Goal: Use online tool/utility: Utilize a website feature to perform a specific function

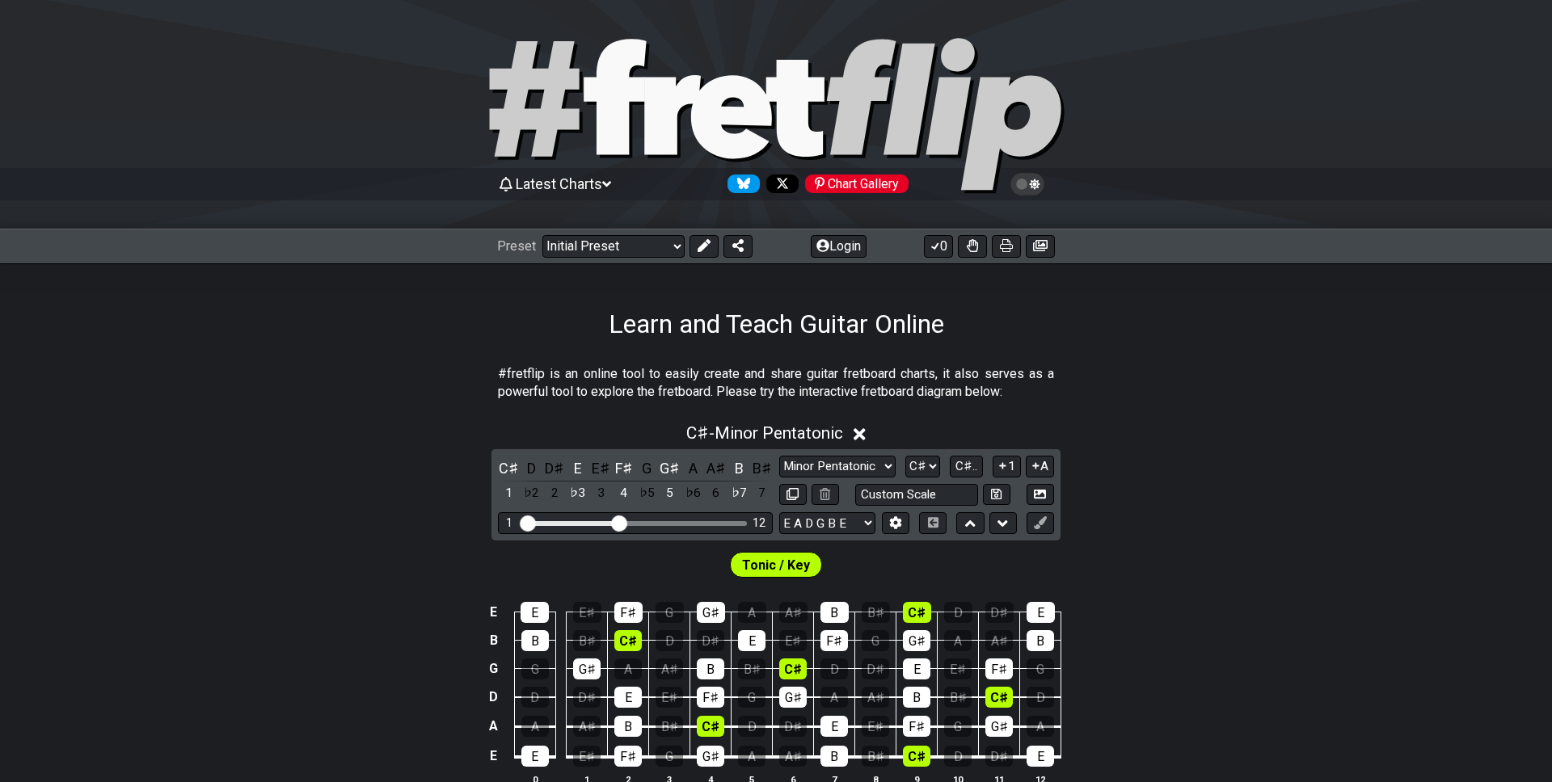
select select "C#"
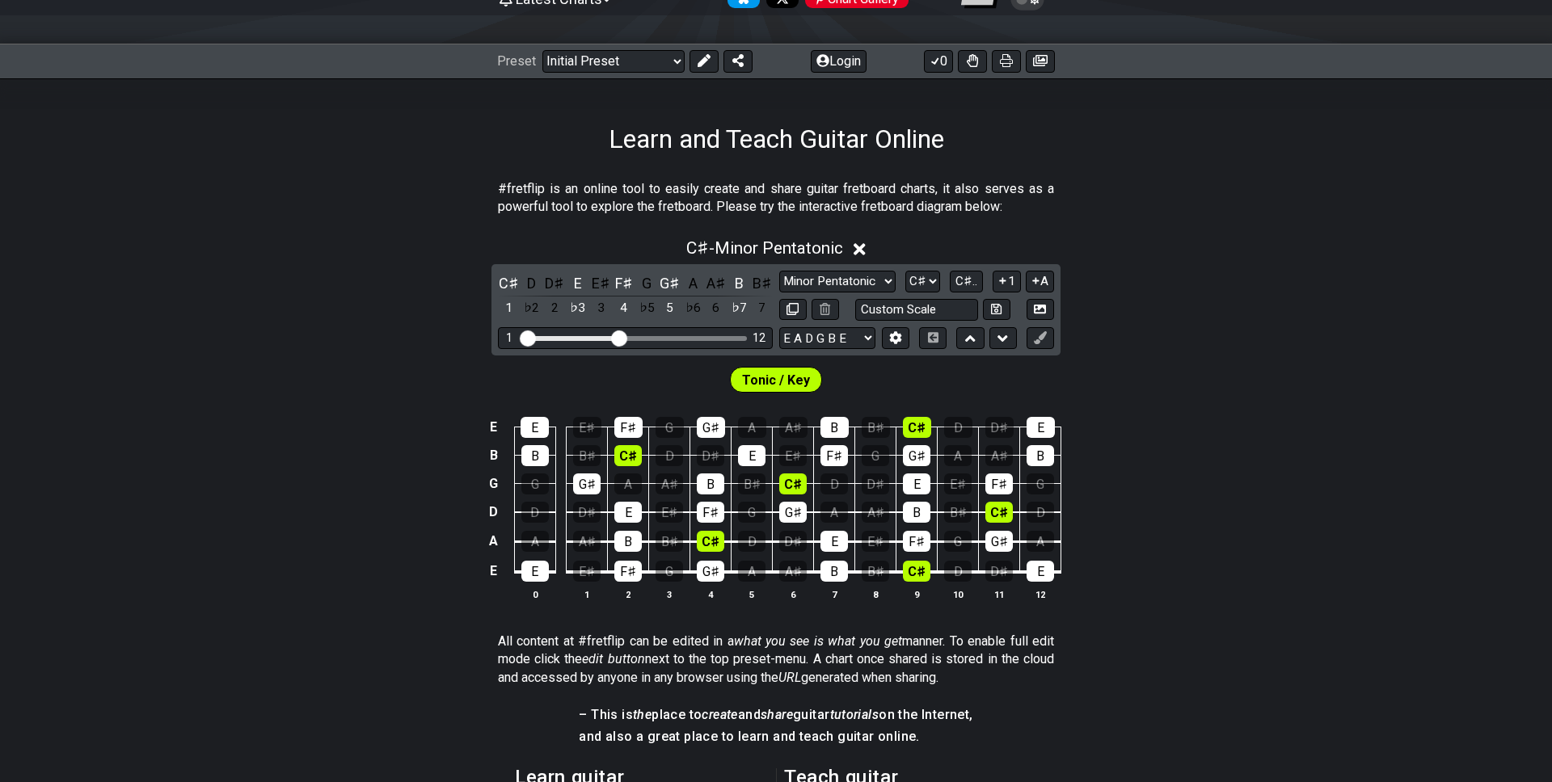
scroll to position [198, 0]
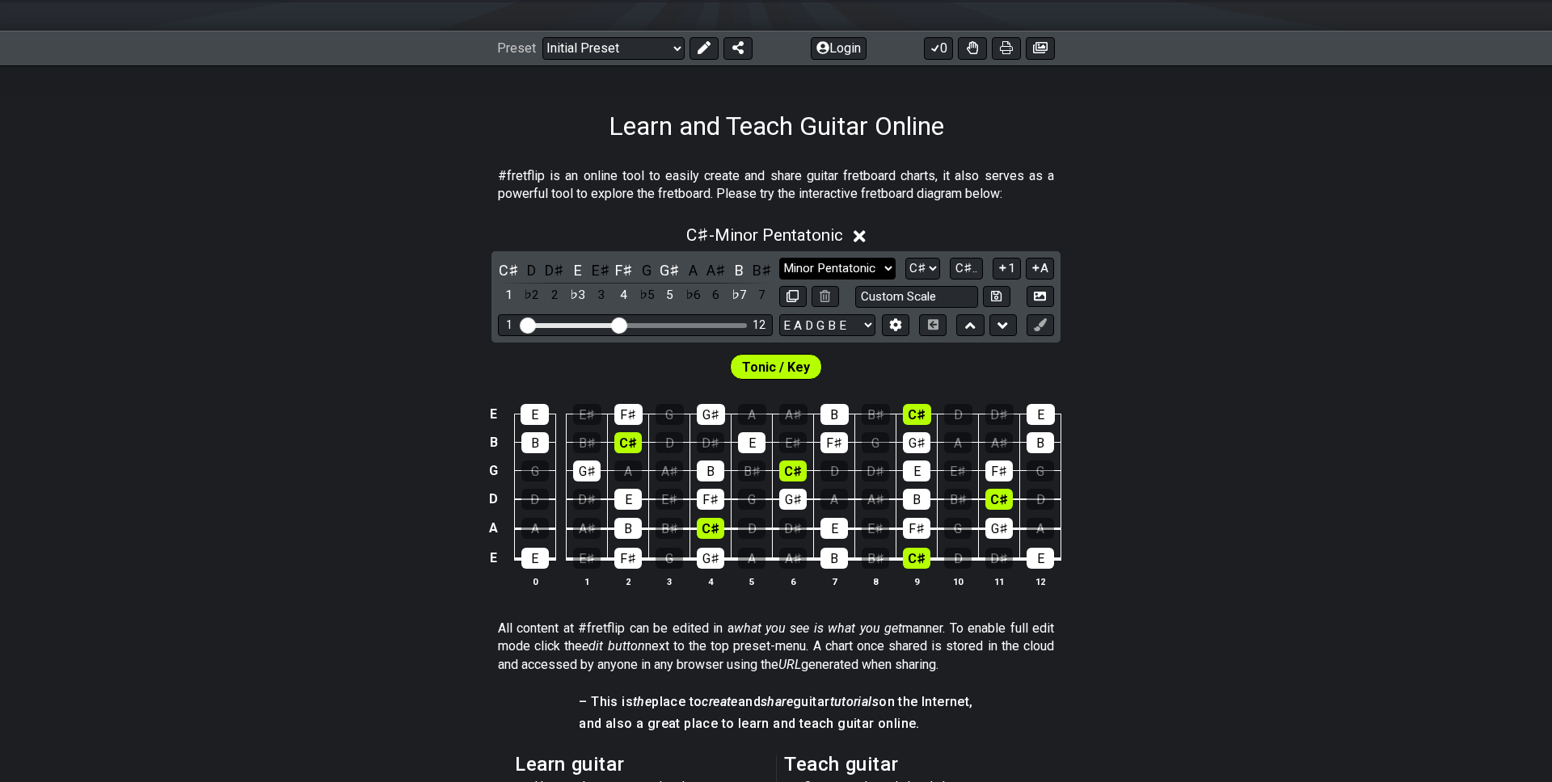
click at [863, 271] on select "Minor Pentatonic Click to edit Minor Pentatonic Major Pentatonic Minor Blues Ma…" at bounding box center [837, 269] width 116 height 22
select select "Major Pentatonic"
click at [779, 258] on select "Minor Pentatonic Click to edit Minor Pentatonic Major Pentatonic Minor Blues Ma…" at bounding box center [837, 269] width 116 height 22
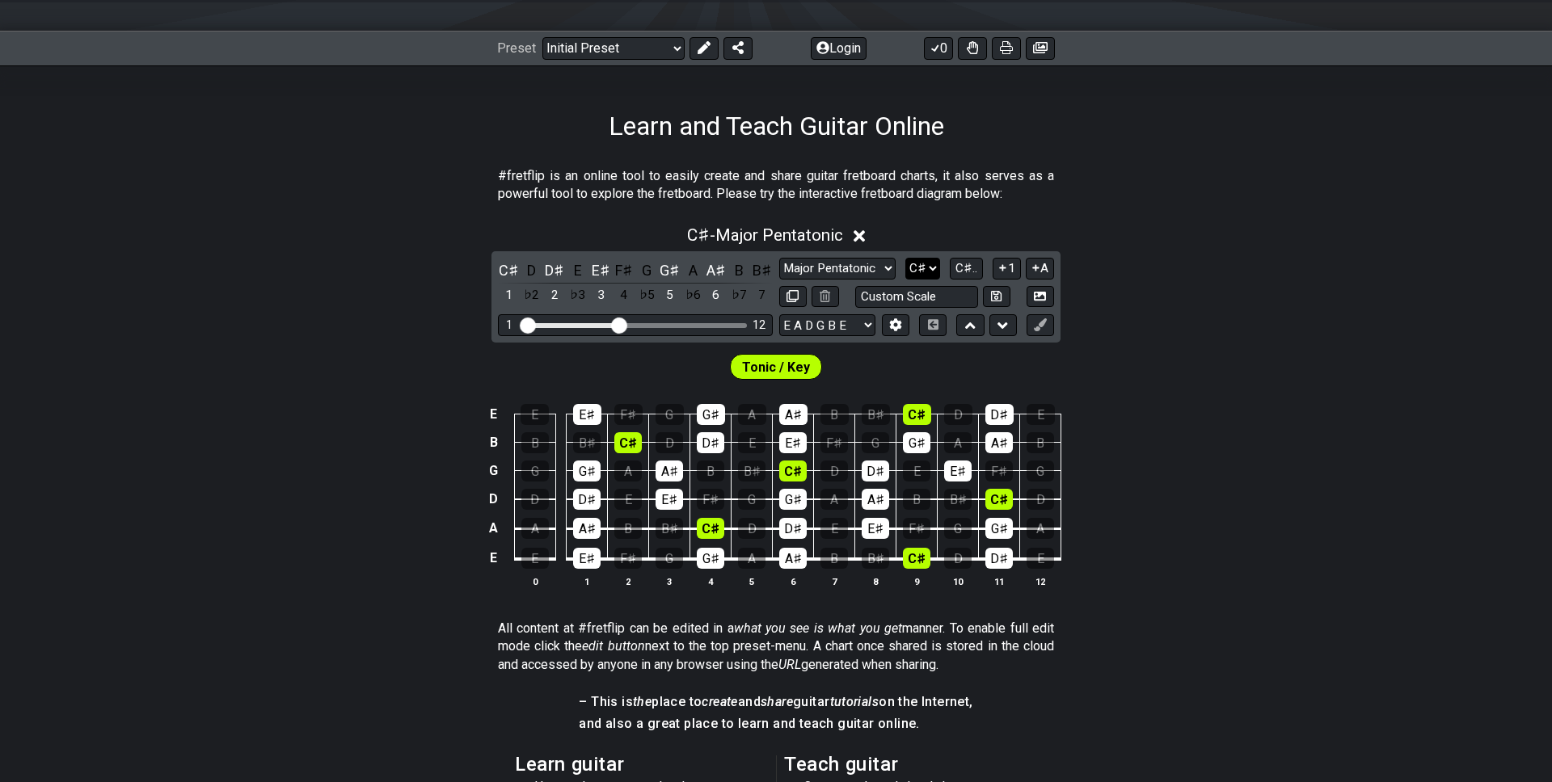
click at [922, 269] on select "A♭ A A♯ B♭ B C C♯ D♭ D D♯ E♭ E F F♯ G♭ G G♯" at bounding box center [922, 269] width 35 height 22
select select "G"
click at [907, 258] on select "A♭ A A♯ B♭ B C C♯ D♭ D D♯ E♭ E F F♯ G♭ G G♯" at bounding box center [922, 269] width 35 height 22
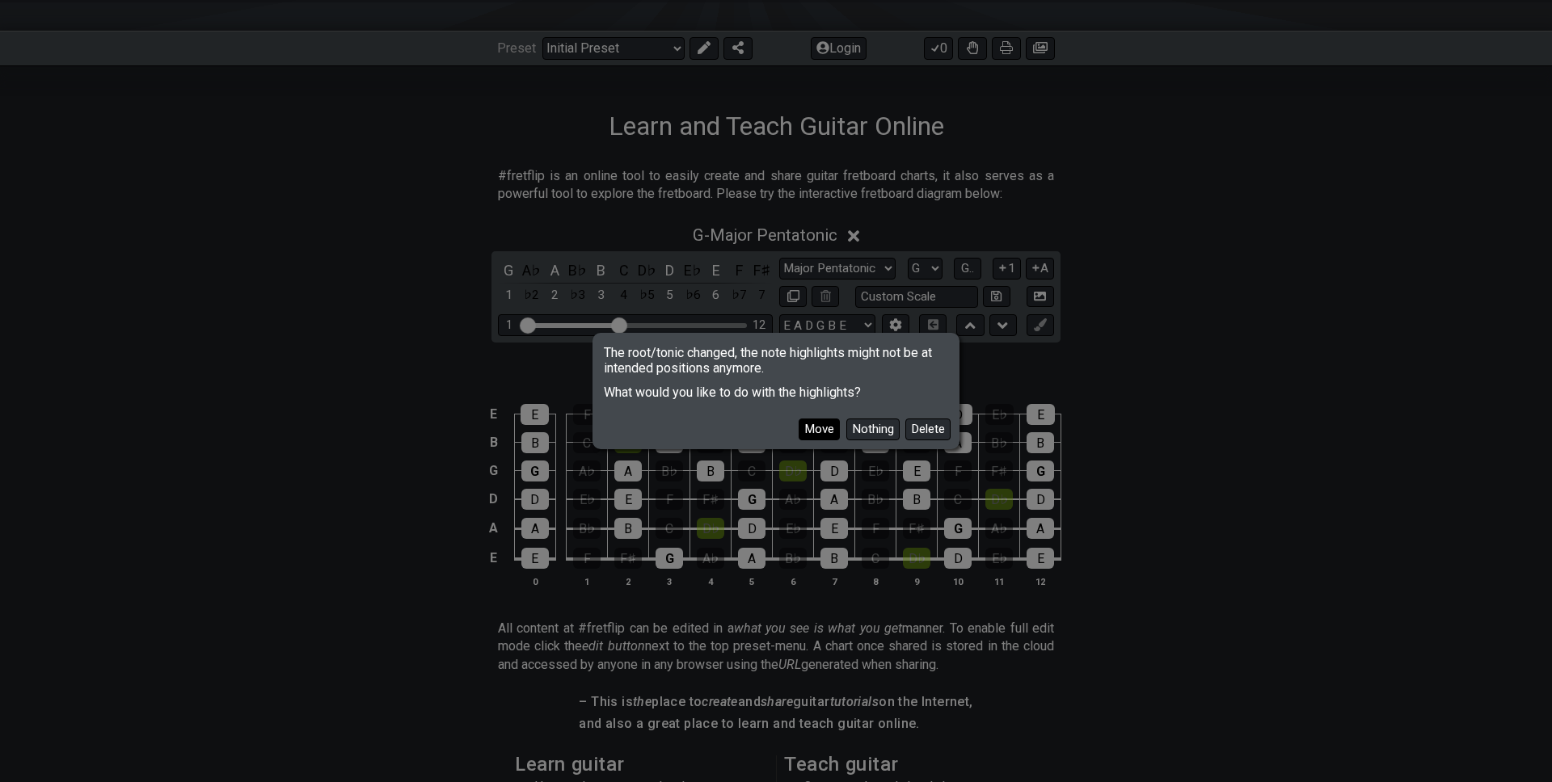
click at [821, 426] on button "Move" at bounding box center [819, 430] width 41 height 22
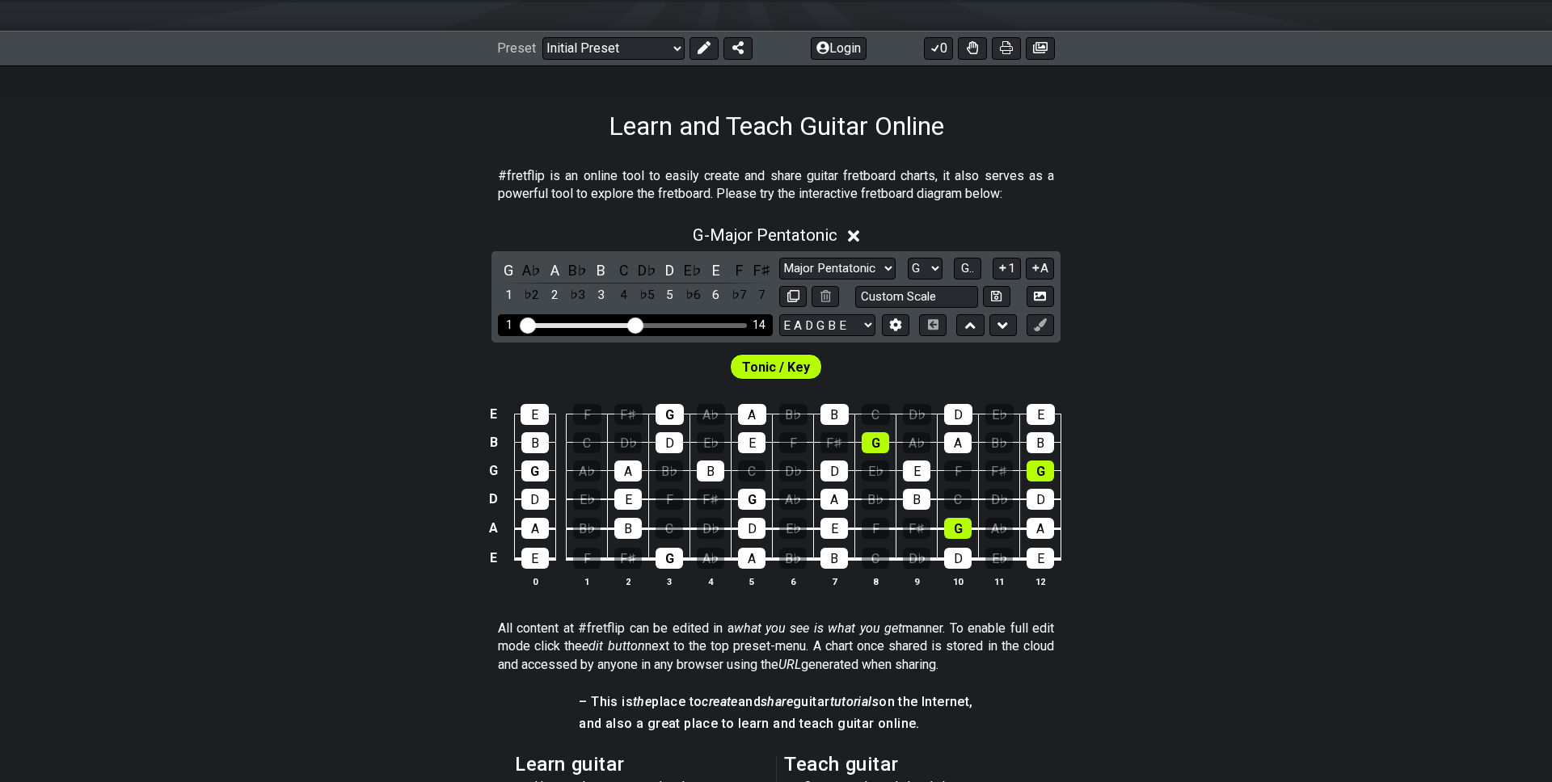
drag, startPoint x: 617, startPoint y: 325, endPoint x: 639, endPoint y: 328, distance: 22.1
click at [639, 324] on input "Visible fret range" at bounding box center [636, 324] width 230 height 0
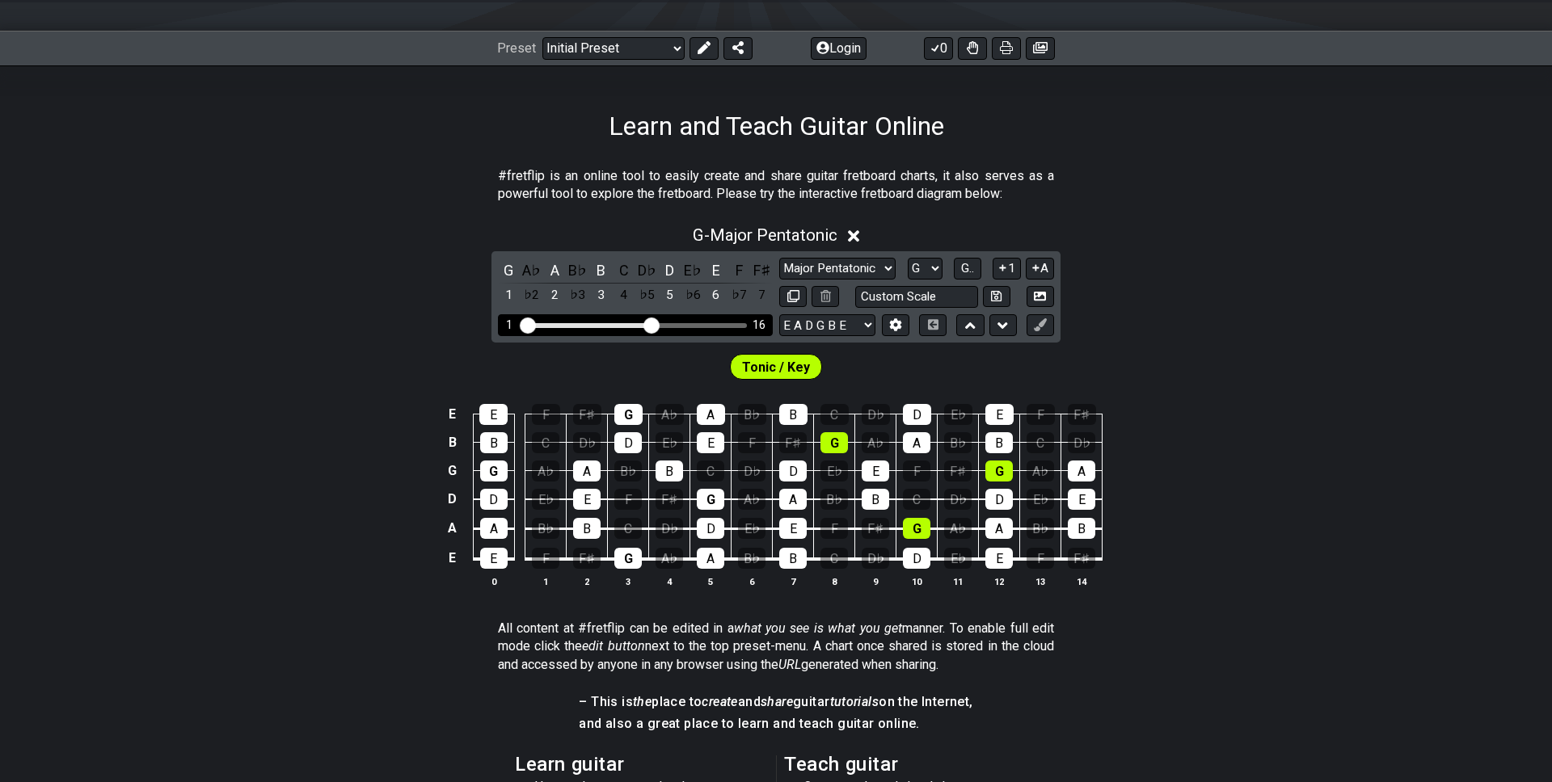
drag, startPoint x: 635, startPoint y: 327, endPoint x: 651, endPoint y: 331, distance: 15.9
click at [651, 324] on input "Visible fret range" at bounding box center [636, 324] width 230 height 0
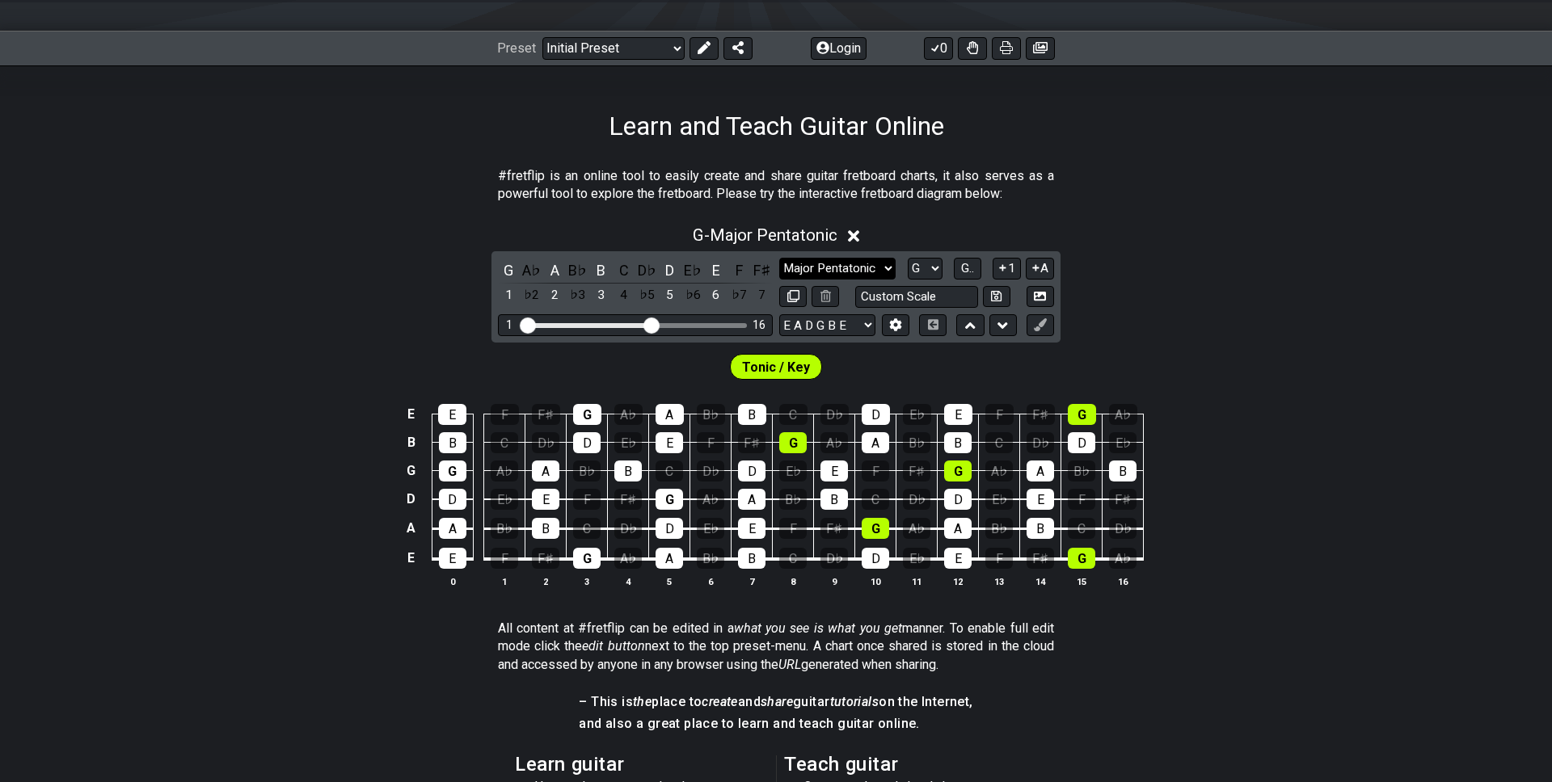
click at [867, 264] on select "Minor Pentatonic Click to edit Minor Pentatonic Major Pentatonic Minor Blues Ma…" at bounding box center [837, 269] width 116 height 22
click at [779, 258] on select "Minor Pentatonic Click to edit Minor Pentatonic Major Pentatonic Minor Blues Ma…" at bounding box center [837, 269] width 116 height 22
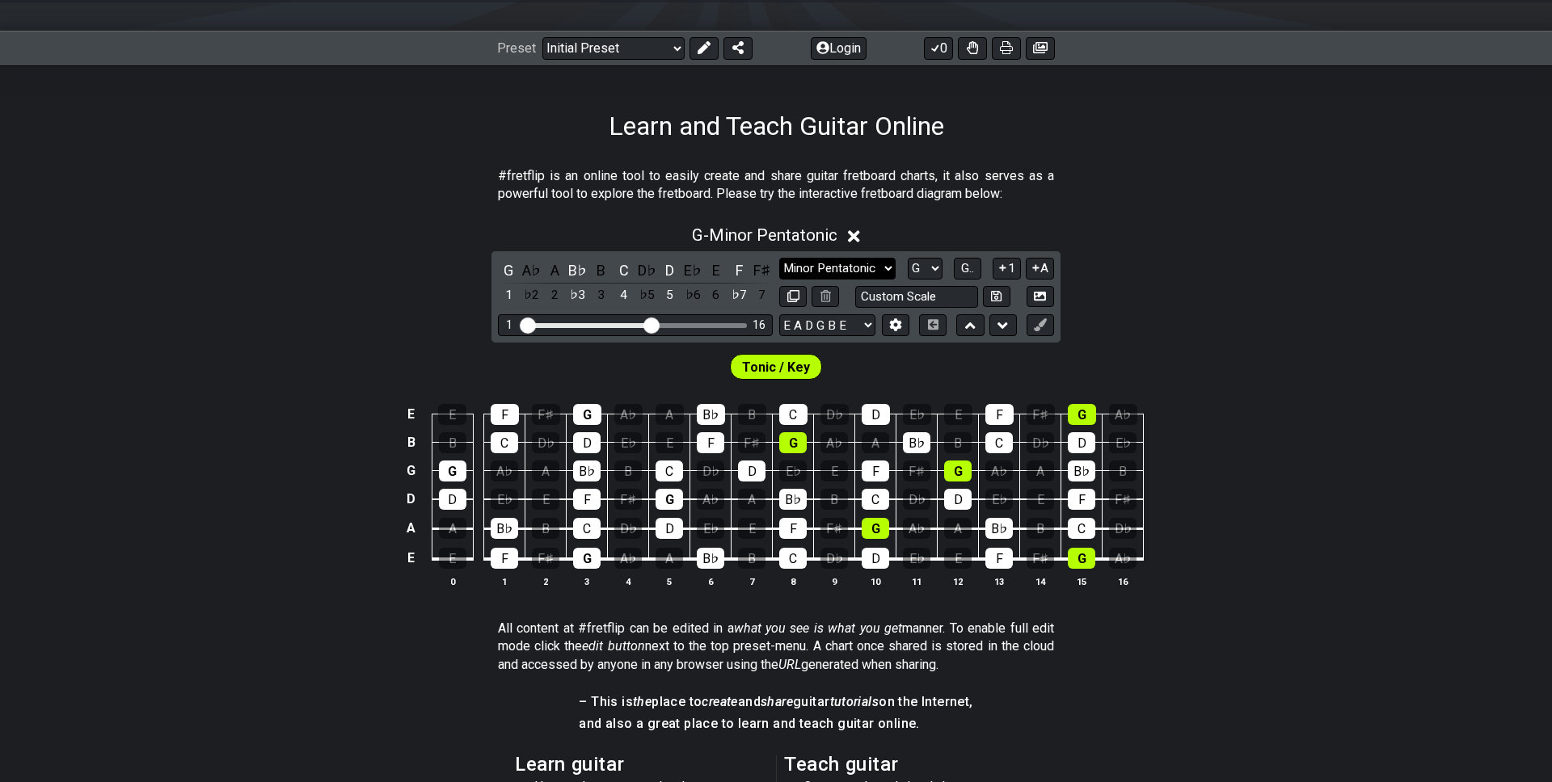
click at [866, 268] on select "Minor Pentatonic Click to edit Minor Pentatonic Major Pentatonic Minor Blues Ma…" at bounding box center [837, 269] width 116 height 22
select select "Dorian"
click at [779, 258] on select "Minor Pentatonic Click to edit Minor Pentatonic Major Pentatonic Minor Blues Ma…" at bounding box center [837, 269] width 116 height 22
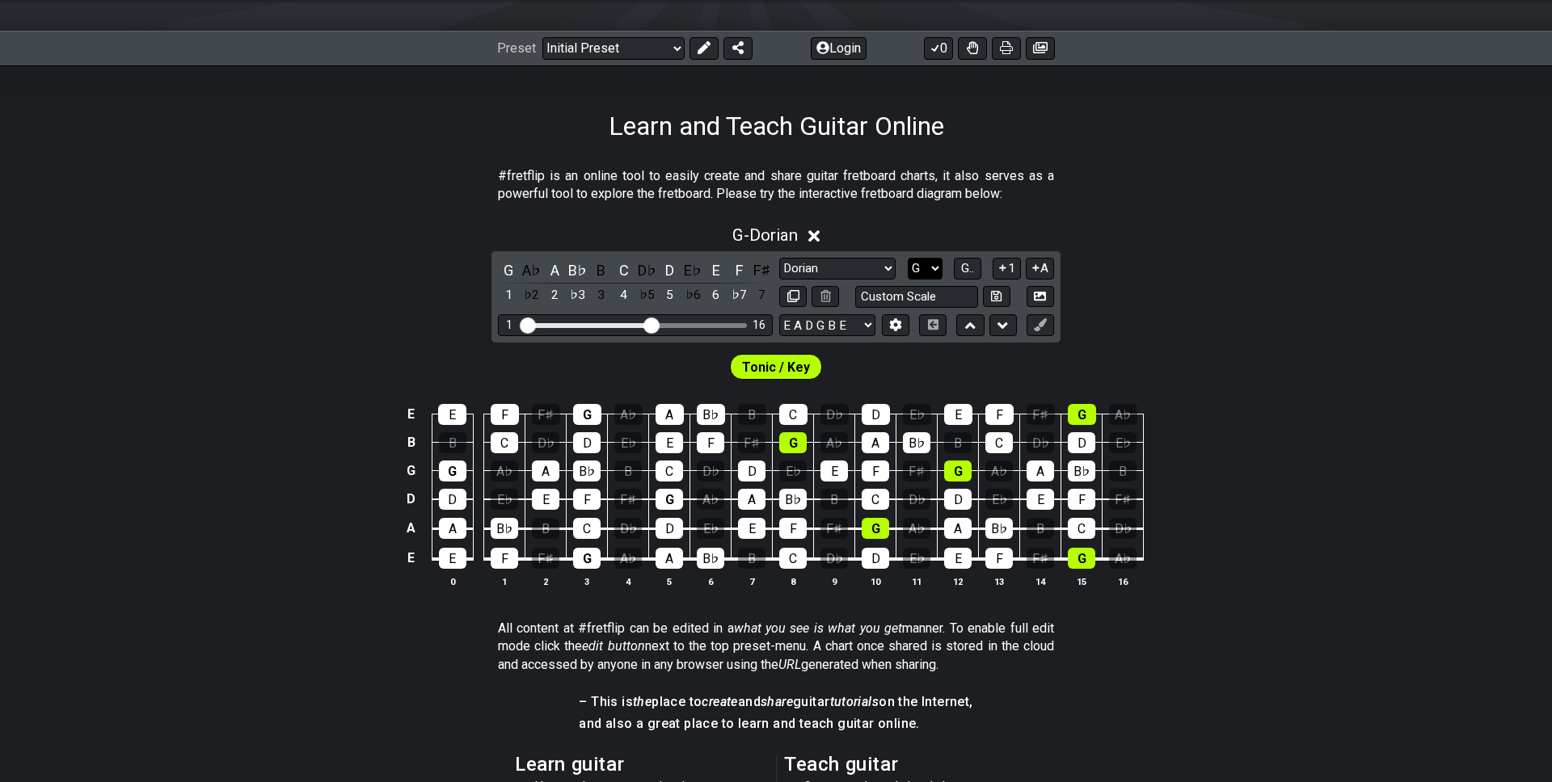
click at [916, 268] on select "A♭ A A♯ B♭ B C C♯ D♭ D D♯ E♭ E F F♯ G♭ G G♯" at bounding box center [925, 269] width 35 height 22
select select "E"
click at [908, 258] on select "A♭ A A♯ B♭ B C C♯ D♭ D D♯ E♭ E F F♯ G♭ G G♯" at bounding box center [925, 269] width 35 height 22
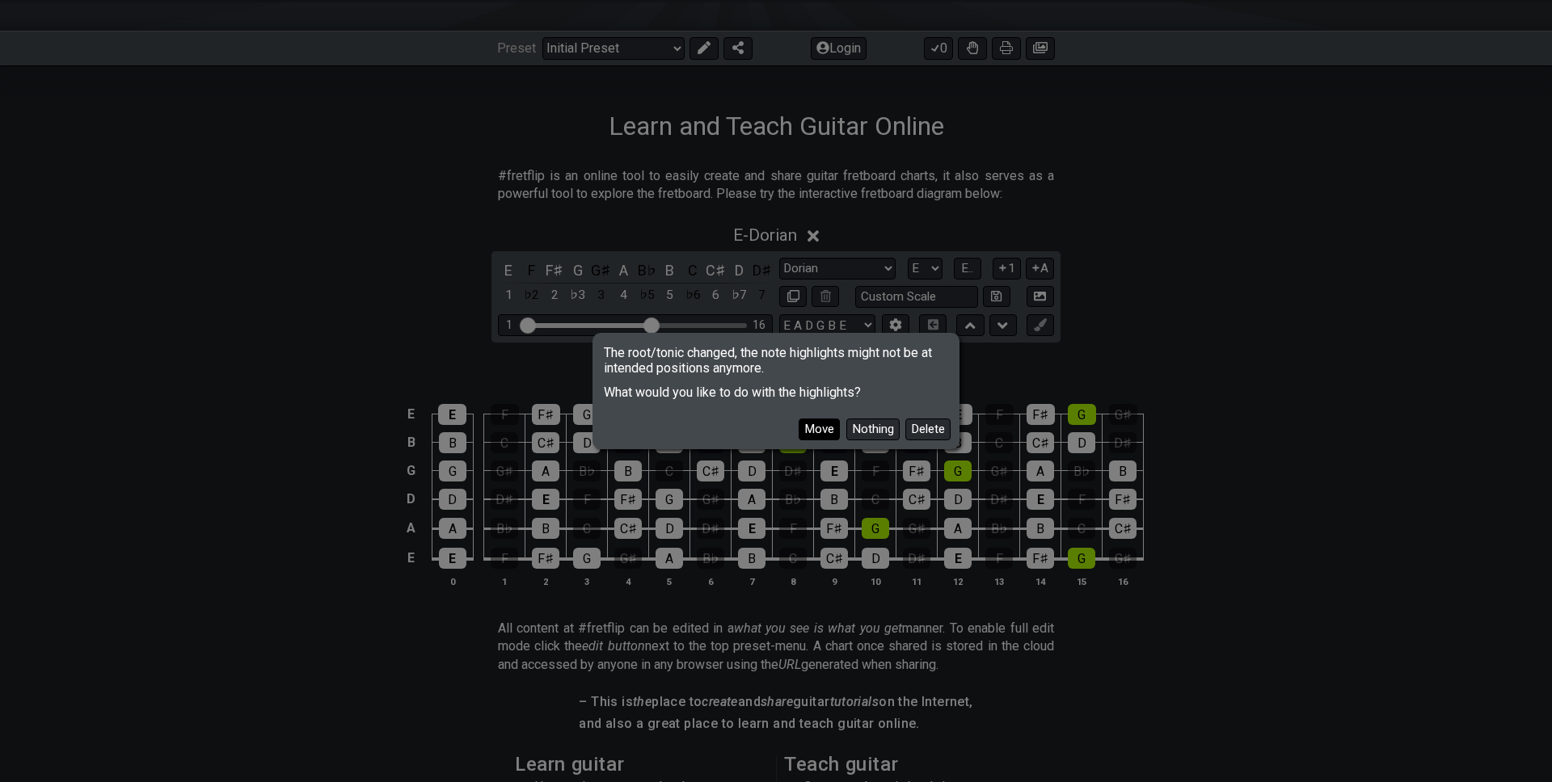
click at [808, 430] on button "Move" at bounding box center [819, 430] width 41 height 22
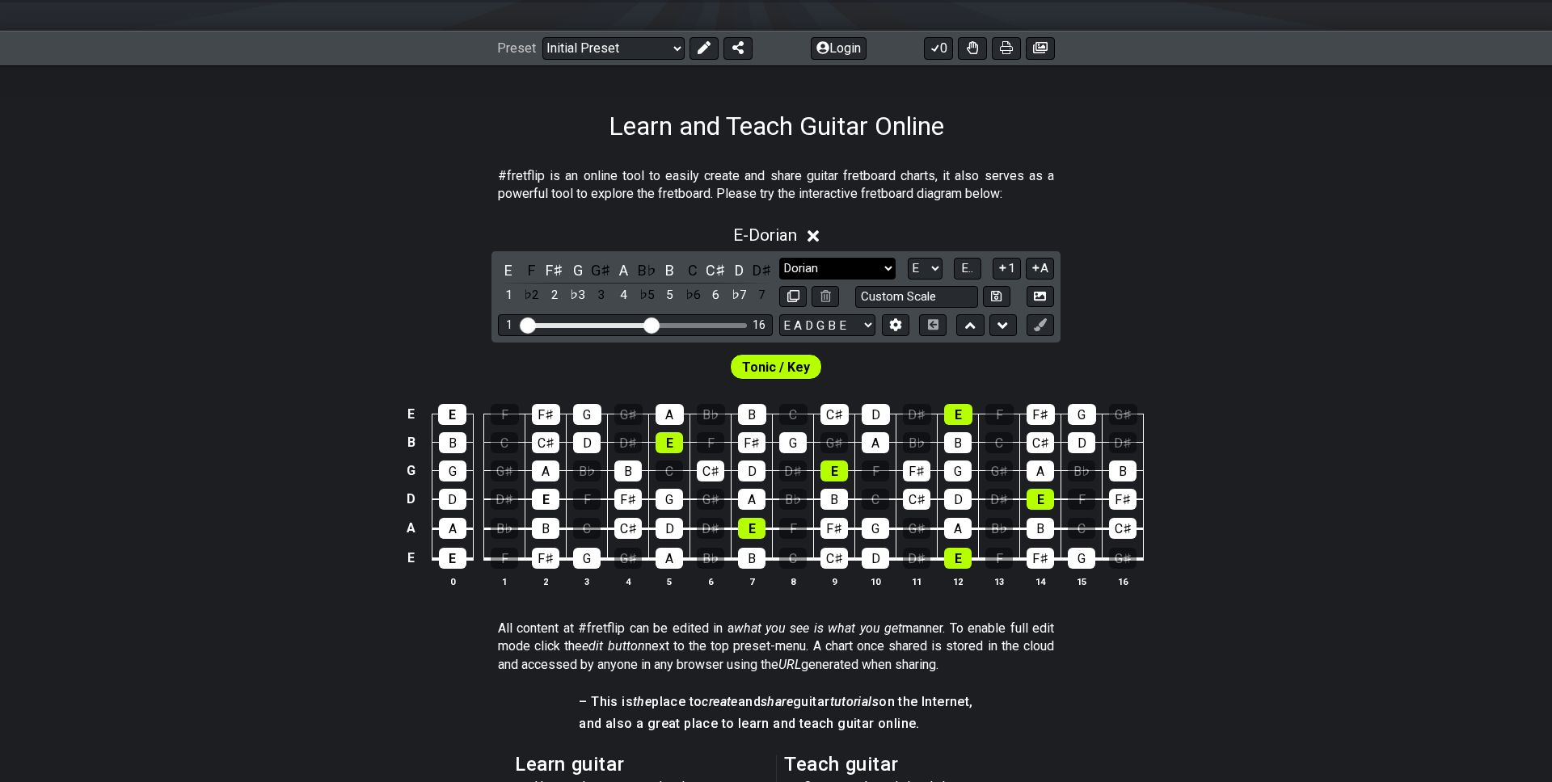
click at [859, 268] on select "Minor Pentatonic Click to edit Minor Pentatonic Major Pentatonic Minor Blues Ma…" at bounding box center [837, 269] width 116 height 22
click at [779, 258] on select "Minor Pentatonic Click to edit Minor Pentatonic Major Pentatonic Minor Blues Ma…" at bounding box center [837, 269] width 116 height 22
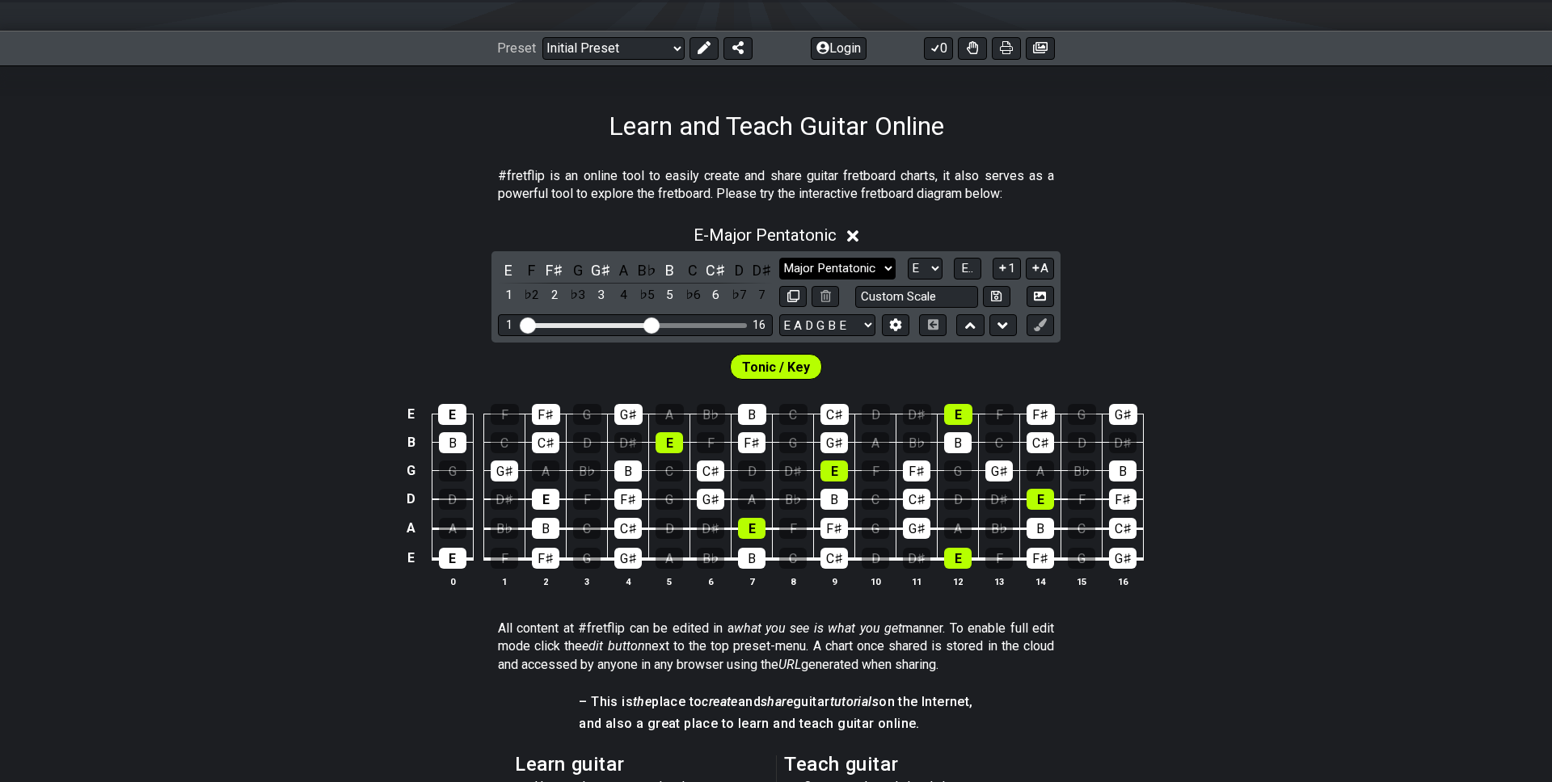
click at [837, 268] on select "Minor Pentatonic Click to edit Minor Pentatonic Major Pentatonic Minor Blues Ma…" at bounding box center [837, 269] width 116 height 22
select select "Dorian"
click at [779, 258] on select "Minor Pentatonic Click to edit Minor Pentatonic Major Pentatonic Minor Blues Ma…" at bounding box center [837, 269] width 116 height 22
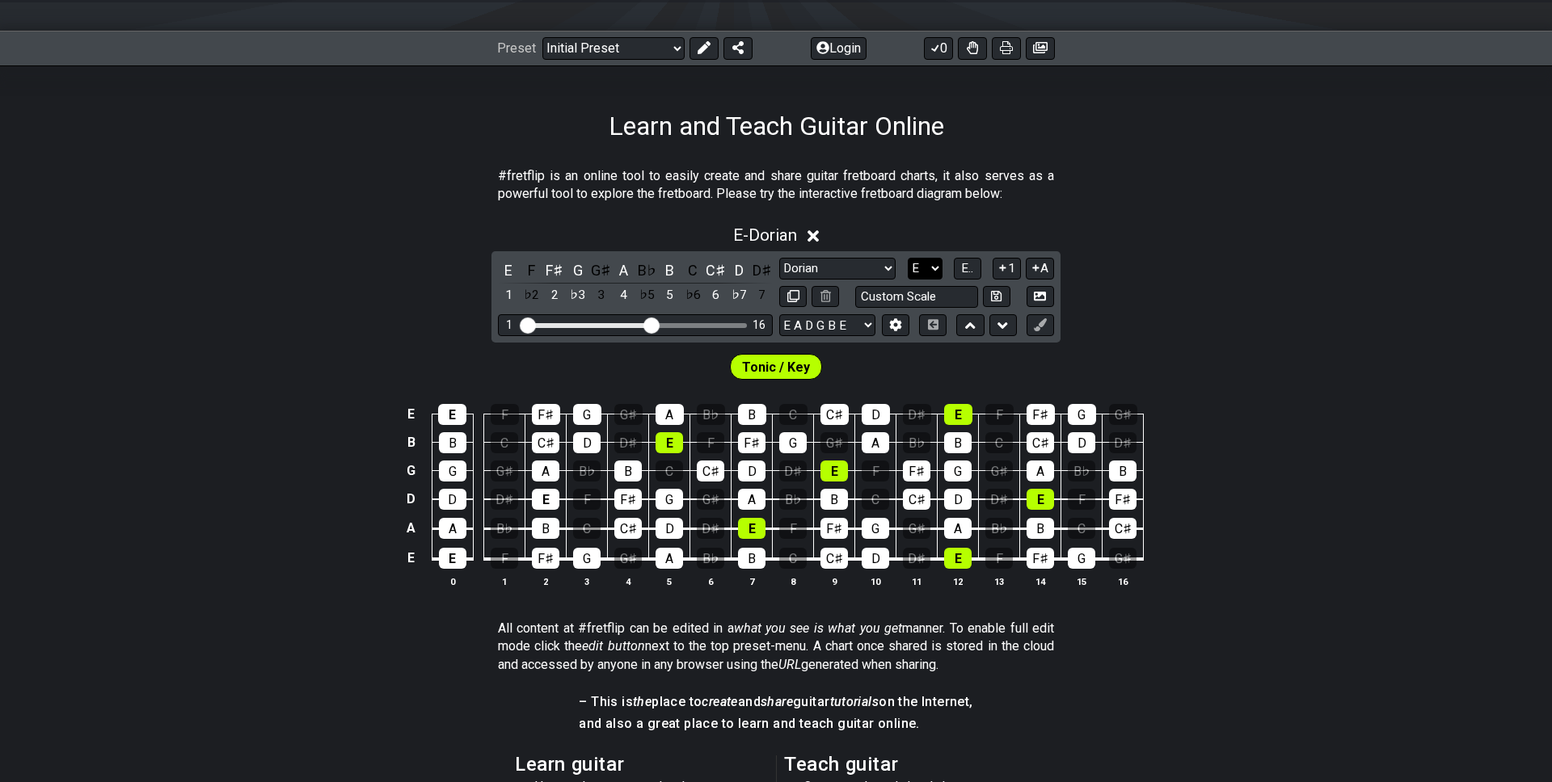
click at [934, 275] on select "A♭ A A♯ B♭ B C C♯ D♭ D D♯ E♭ E F F♯ G♭ G G♯" at bounding box center [925, 269] width 35 height 22
click at [908, 258] on select "A♭ A A♯ B♭ B C C♯ D♭ D D♯ E♭ E F F♯ G♭ G G♯" at bounding box center [925, 269] width 35 height 22
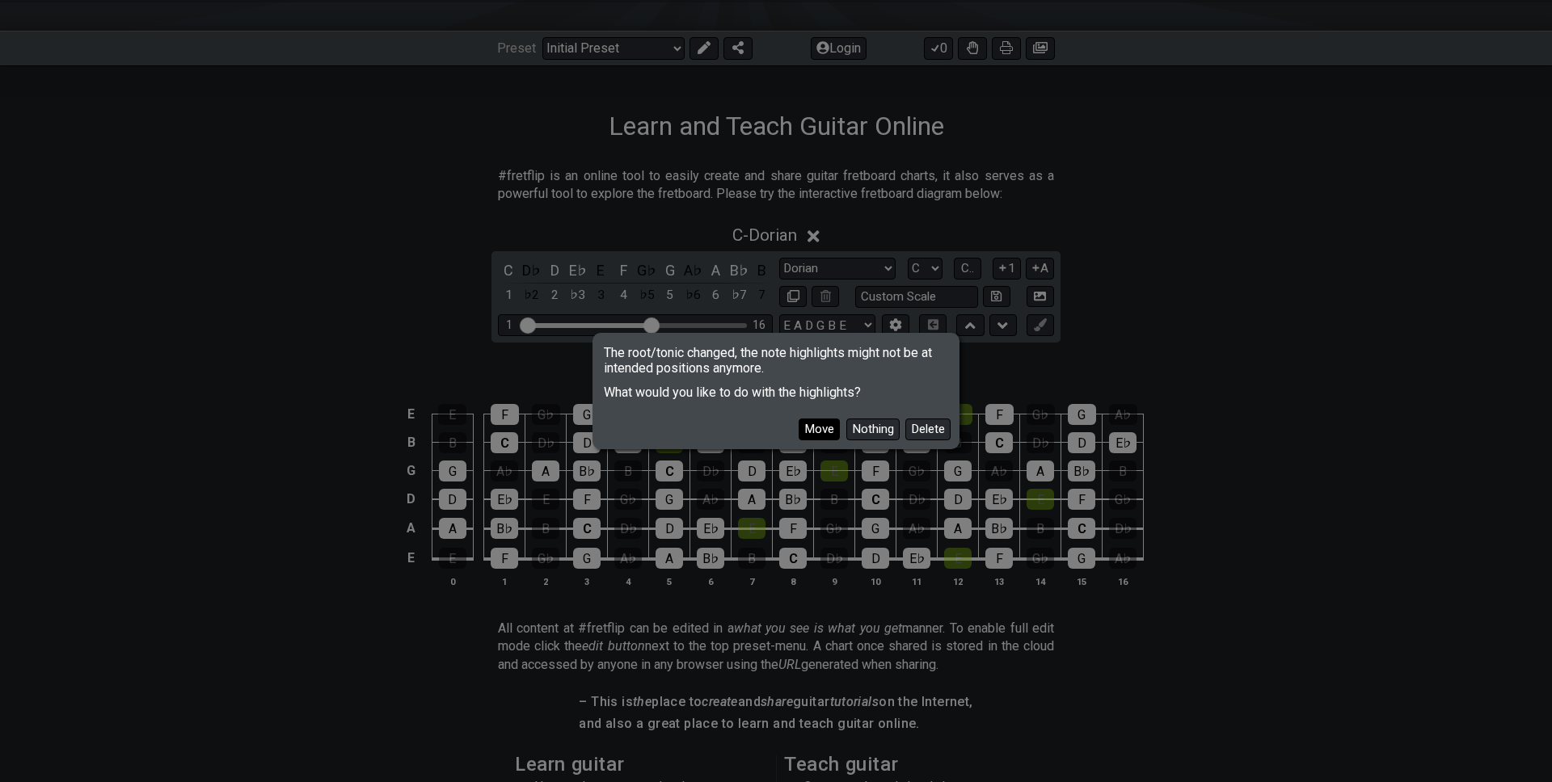
click at [824, 427] on button "Move" at bounding box center [819, 430] width 41 height 22
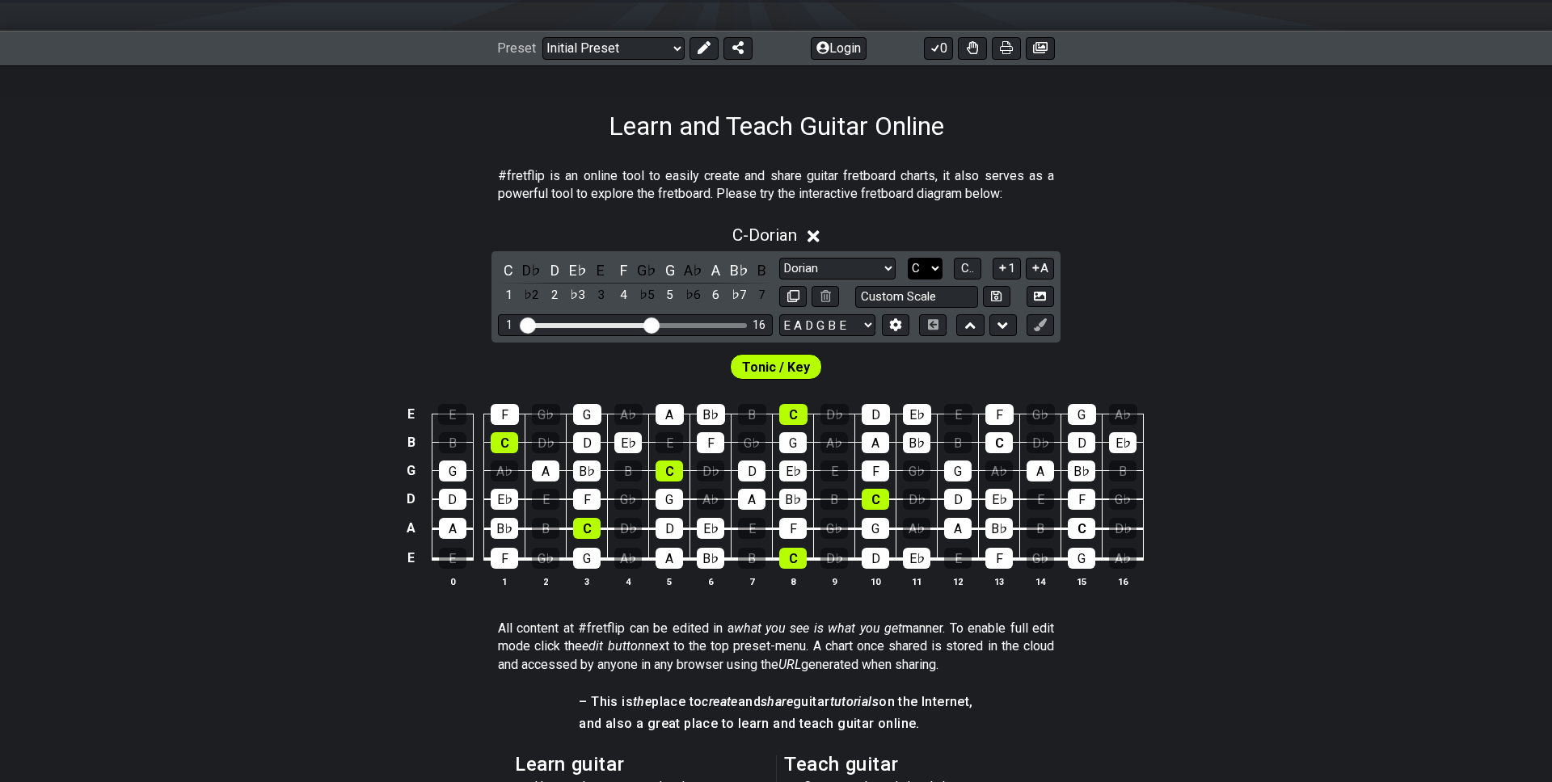
click at [939, 272] on select "A♭ A A♯ B♭ B C C♯ D♭ D D♯ E♭ E F F♯ G♭ G G♯" at bounding box center [925, 269] width 35 height 22
select select "D"
click at [908, 258] on select "A♭ A A♯ B♭ B C C♯ D♭ D D♯ E♭ E F F♯ G♭ G G♯" at bounding box center [925, 269] width 35 height 22
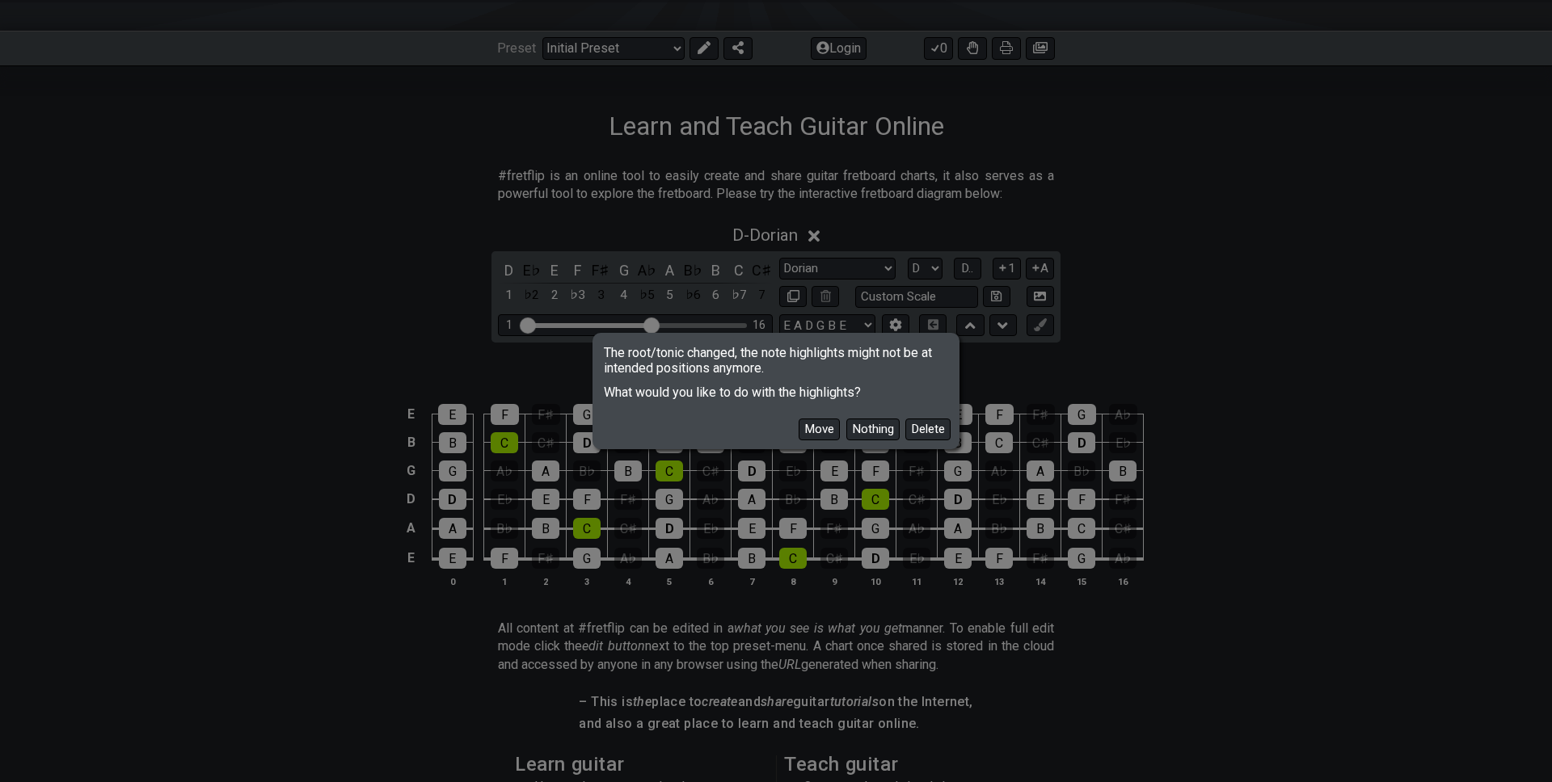
click at [830, 263] on div "The root/tonic changed, the note highlights might not be at intended positions …" at bounding box center [776, 391] width 1552 height 782
click at [824, 432] on button "Move" at bounding box center [819, 430] width 41 height 22
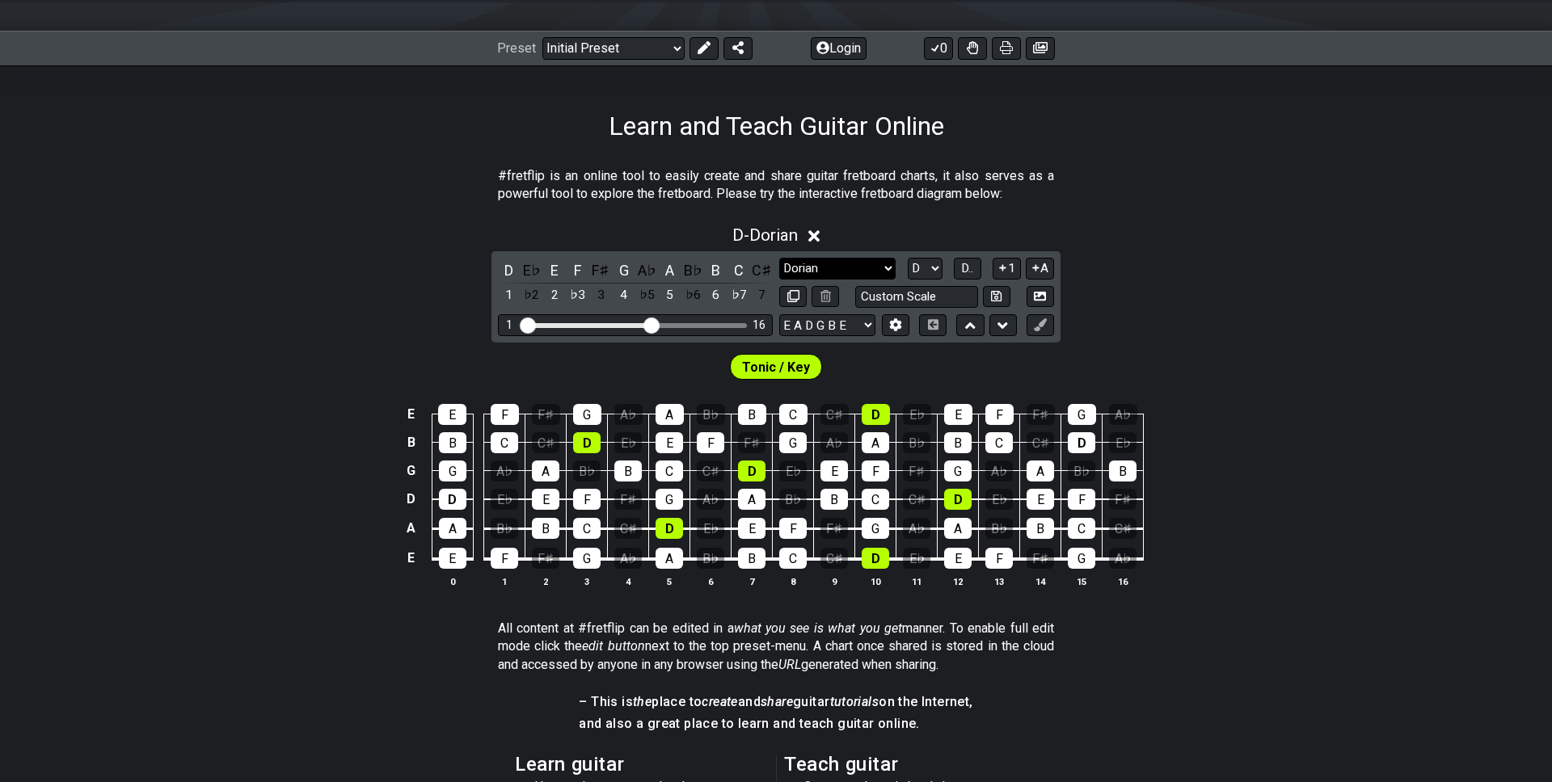
click at [858, 276] on select "Minor Pentatonic Click to edit Minor Pentatonic Major Pentatonic Minor Blues Ma…" at bounding box center [837, 269] width 116 height 22
select select "Mixolydian"
click at [779, 258] on select "Minor Pentatonic Click to edit Minor Pentatonic Major Pentatonic Minor Blues Ma…" at bounding box center [837, 269] width 116 height 22
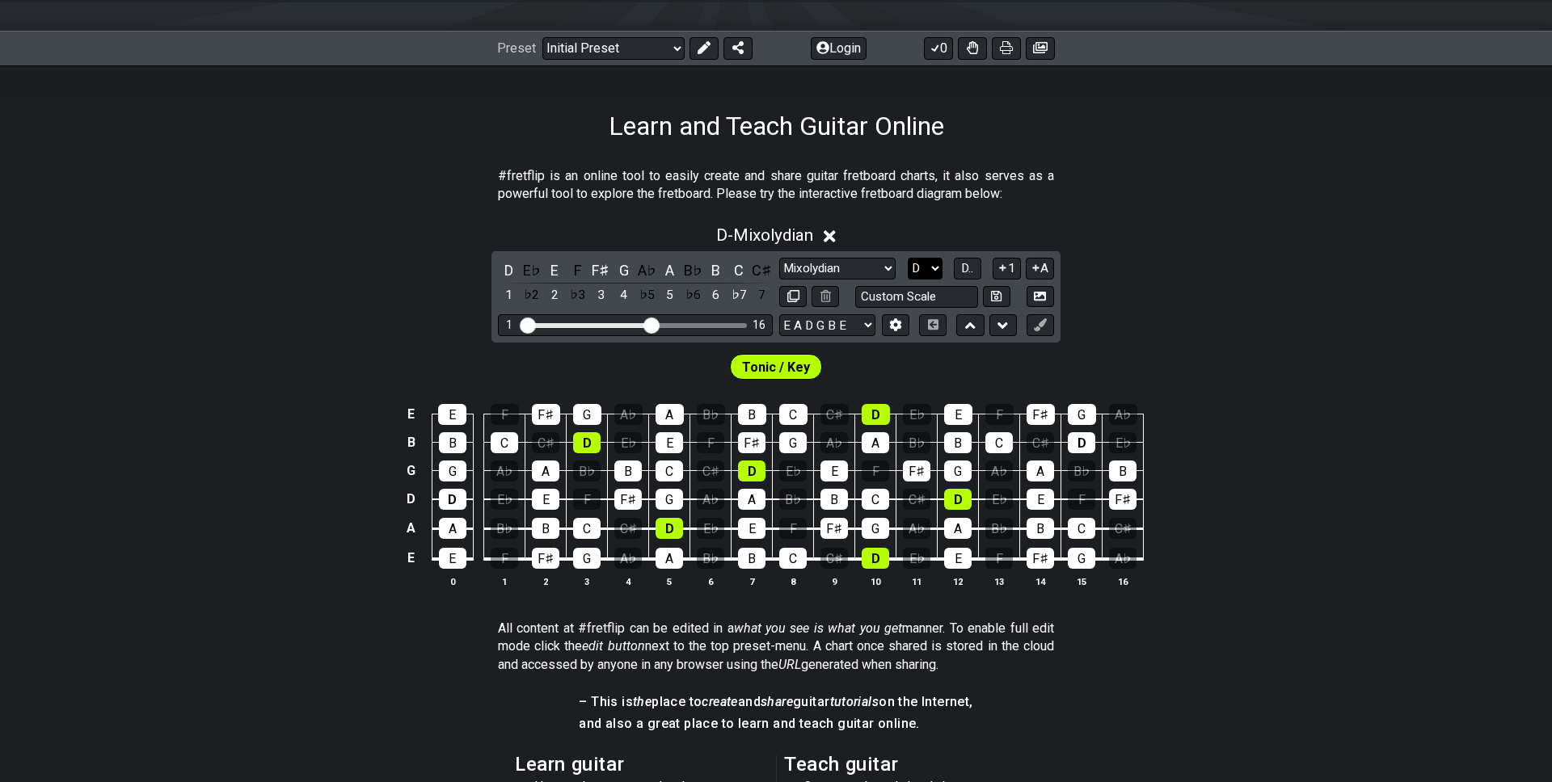
click at [937, 275] on select "A♭ A A♯ B♭ B C C♯ D♭ D D♯ E♭ E F F♯ G♭ G G♯" at bounding box center [925, 269] width 35 height 22
select select "C"
click at [908, 258] on select "A♭ A A♯ B♭ B C C♯ D♭ D D♯ E♭ E F F♯ G♭ G G♯" at bounding box center [925, 269] width 35 height 22
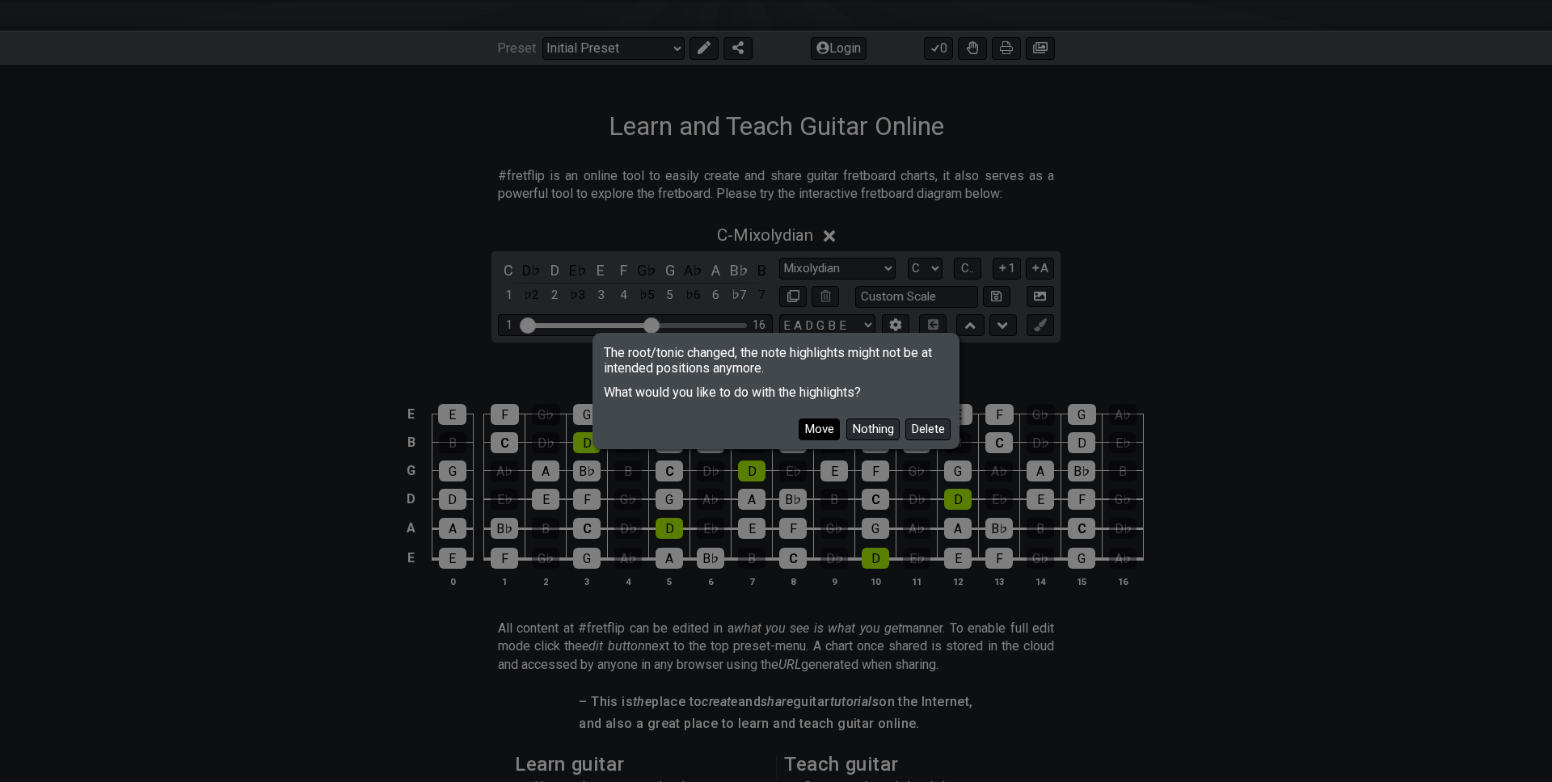
click at [812, 420] on button "Move" at bounding box center [819, 430] width 41 height 22
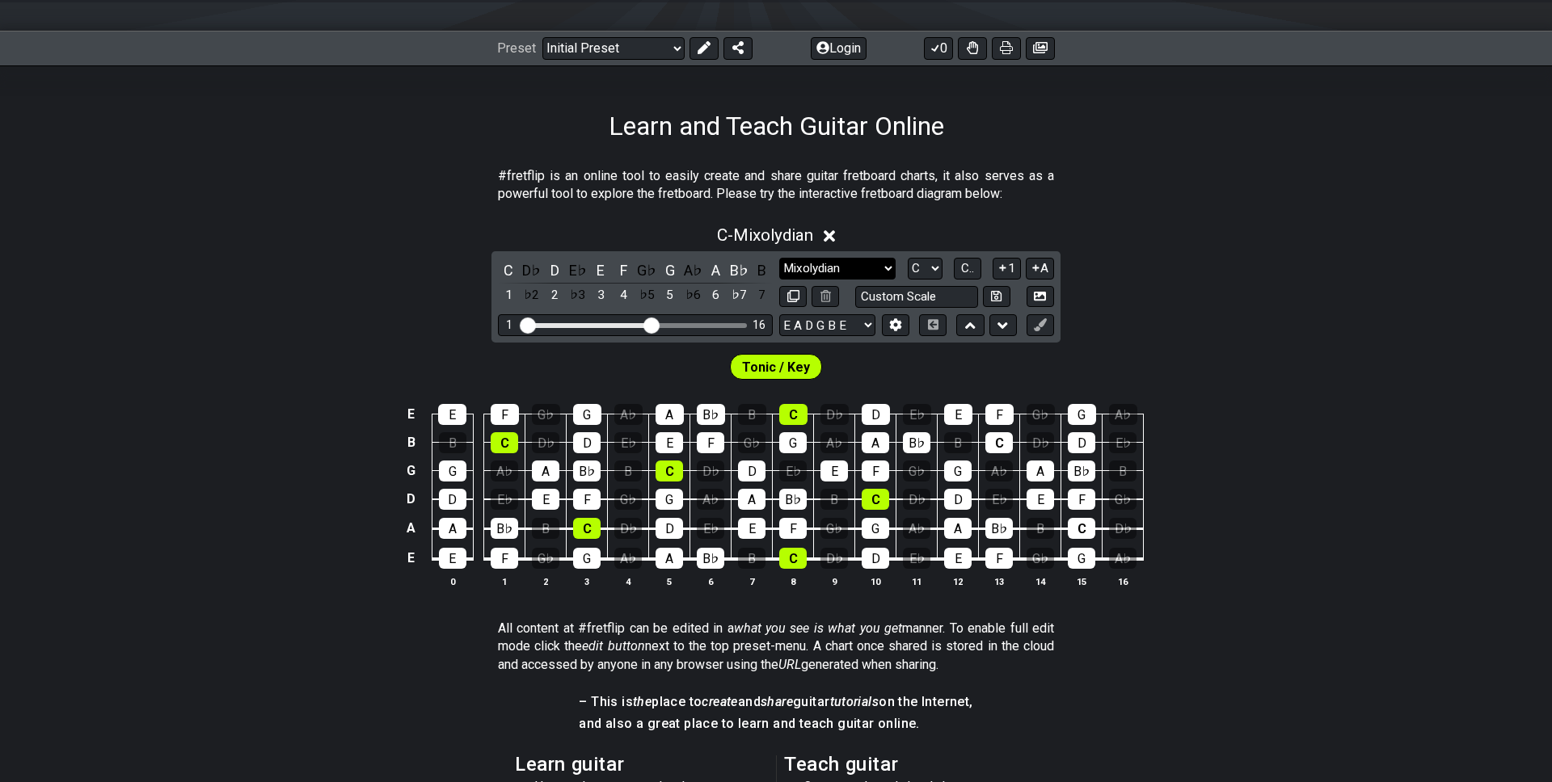
click at [829, 262] on select "Minor Pentatonic Click to edit Minor Pentatonic Major Pentatonic Minor Blues Ma…" at bounding box center [837, 269] width 116 height 22
click at [779, 258] on select "Minor Pentatonic Click to edit Minor Pentatonic Major Pentatonic Minor Blues Ma…" at bounding box center [837, 269] width 116 height 22
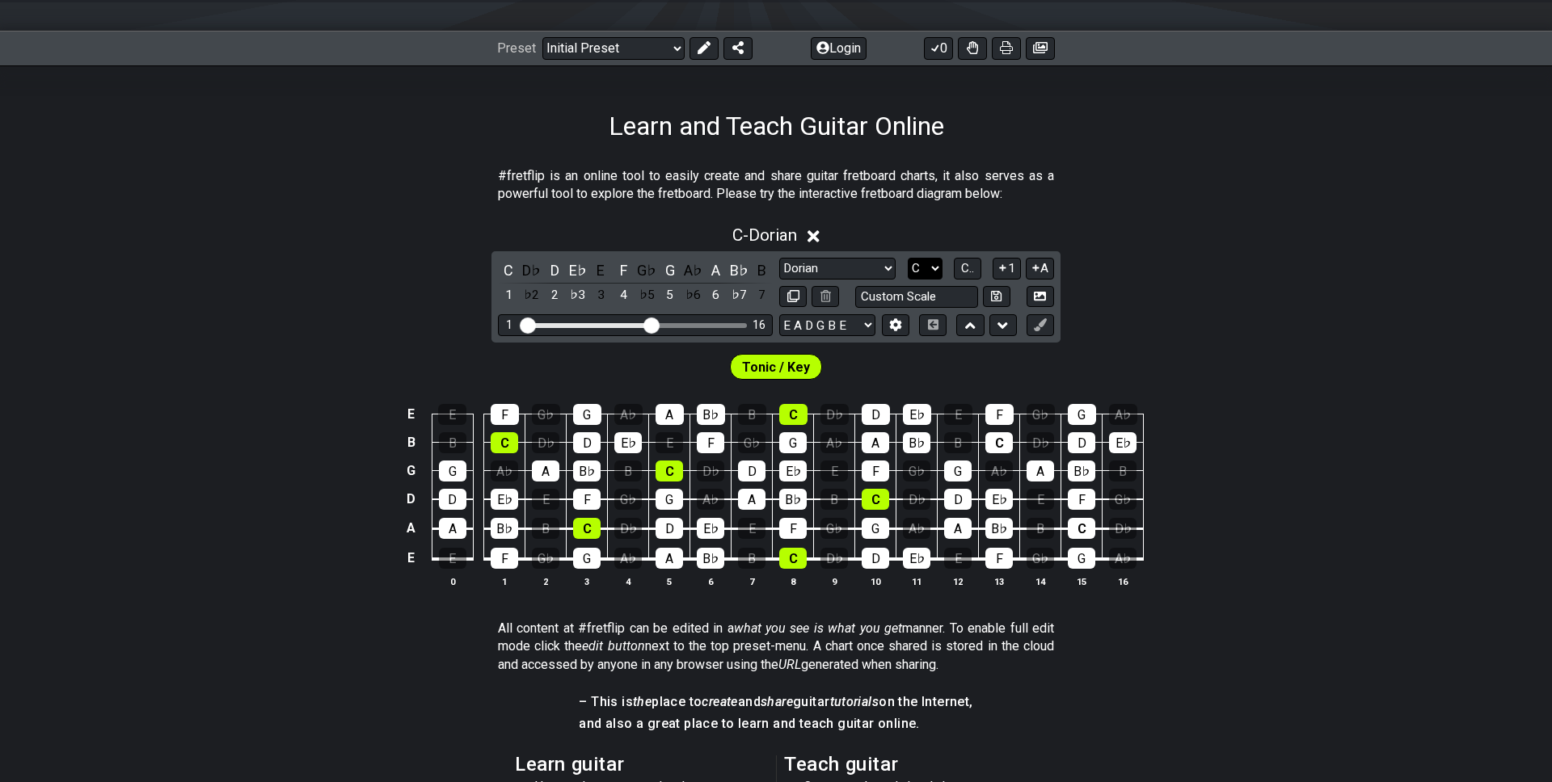
click at [916, 266] on select "A♭ A A♯ B♭ B C C♯ D♭ D D♯ E♭ E F F♯ G♭ G G♯" at bounding box center [925, 269] width 35 height 22
click at [865, 265] on select "Minor Pentatonic Click to edit Minor Pentatonic Major Pentatonic Minor Blues Ma…" at bounding box center [837, 269] width 116 height 22
click at [779, 258] on select "Minor Pentatonic Click to edit Minor Pentatonic Major Pentatonic Minor Blues Ma…" at bounding box center [837, 269] width 116 height 22
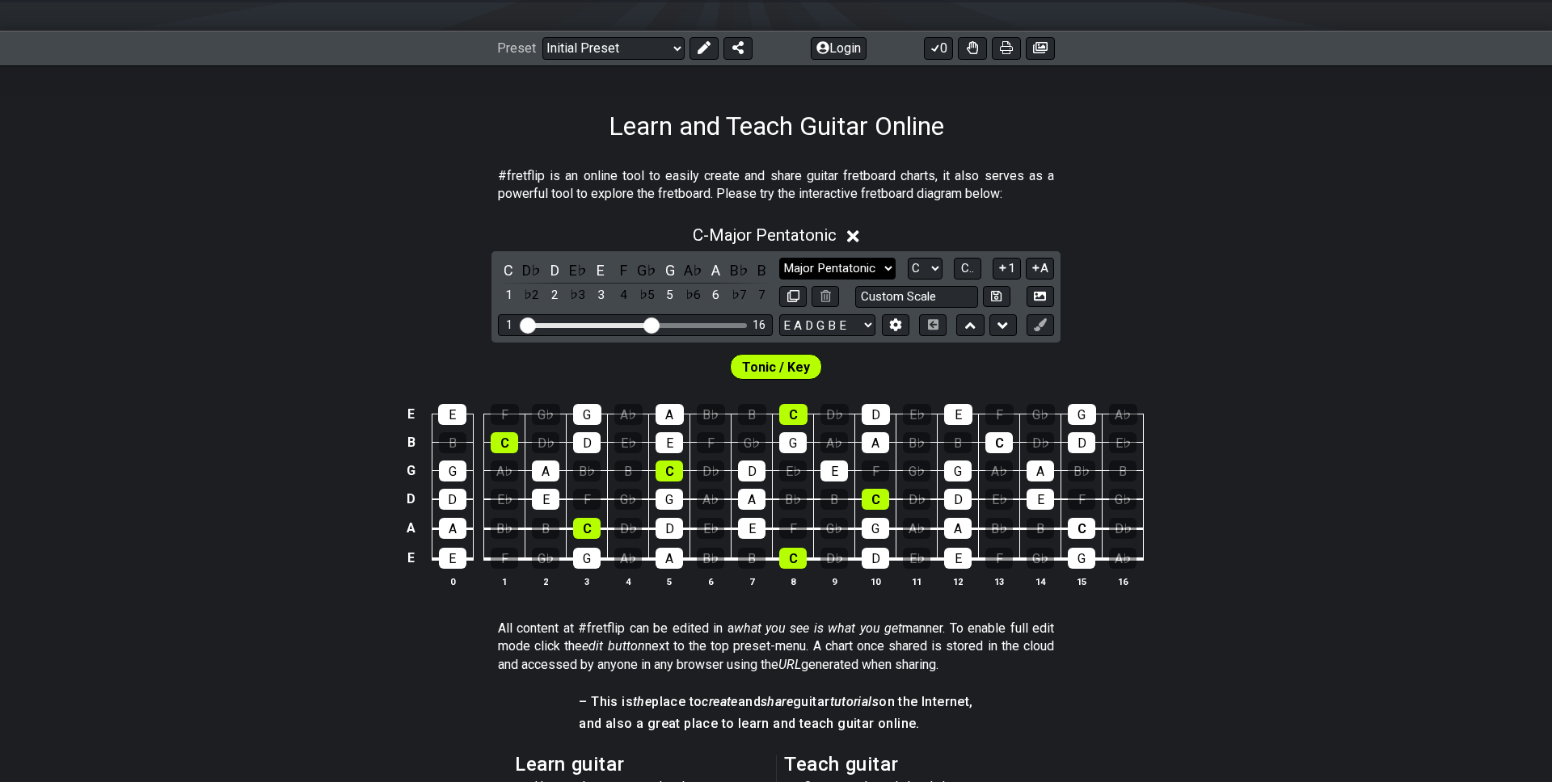
click at [849, 269] on select "Minor Pentatonic Click to edit Minor Pentatonic Major Pentatonic Minor Blues Ma…" at bounding box center [837, 269] width 116 height 22
select select "Dorian"
click at [779, 258] on select "Minor Pentatonic Click to edit Minor Pentatonic Major Pentatonic Minor Blues Ma…" at bounding box center [837, 269] width 116 height 22
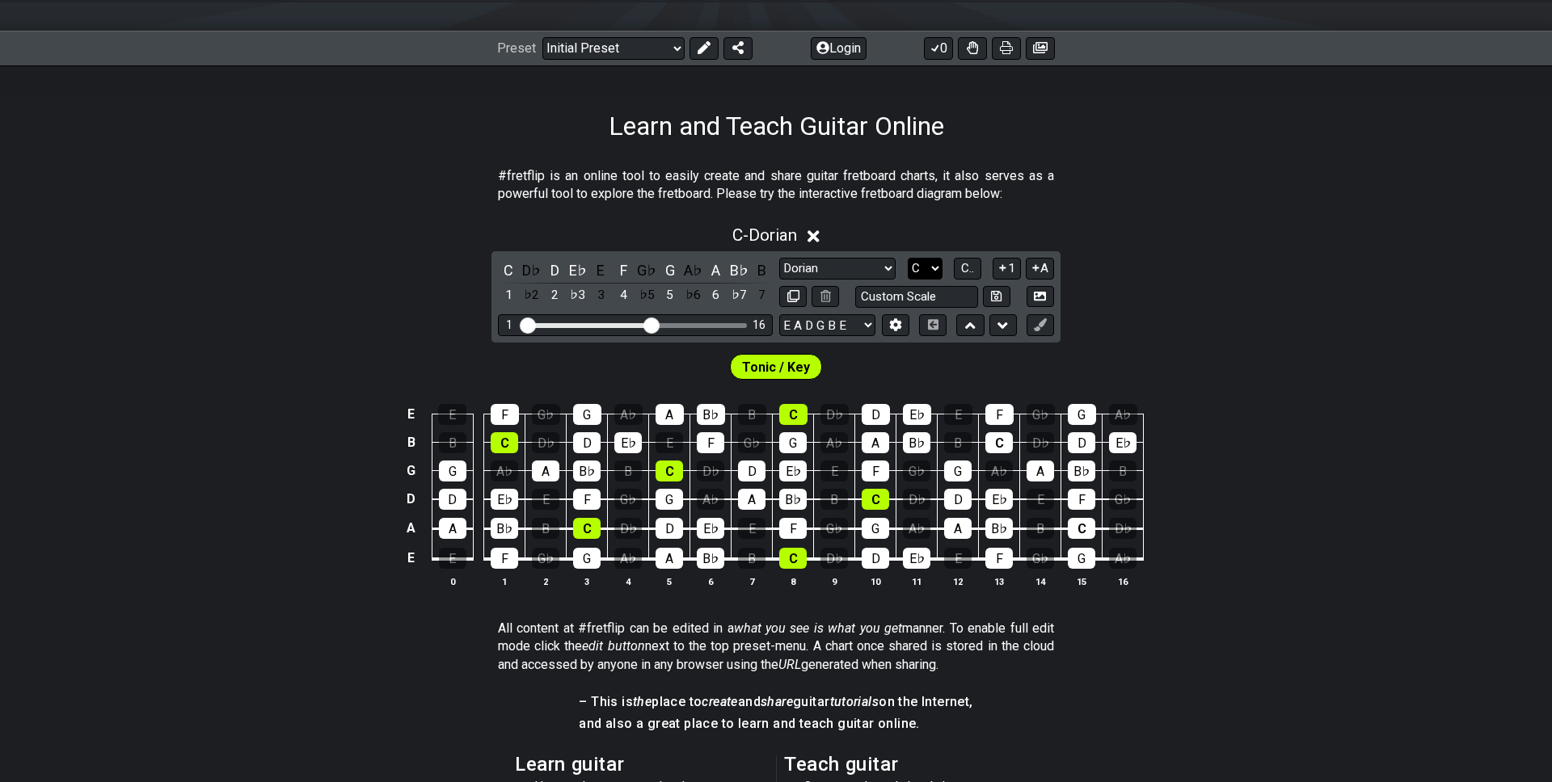
click at [934, 268] on select "A♭ A A♯ B♭ B C C♯ D♭ D D♯ E♭ E F F♯ G♭ G G♯" at bounding box center [925, 269] width 35 height 22
click at [908, 258] on select "A♭ A A♯ B♭ B C C♯ D♭ D D♯ E♭ E F F♯ G♭ G G♯" at bounding box center [925, 269] width 35 height 22
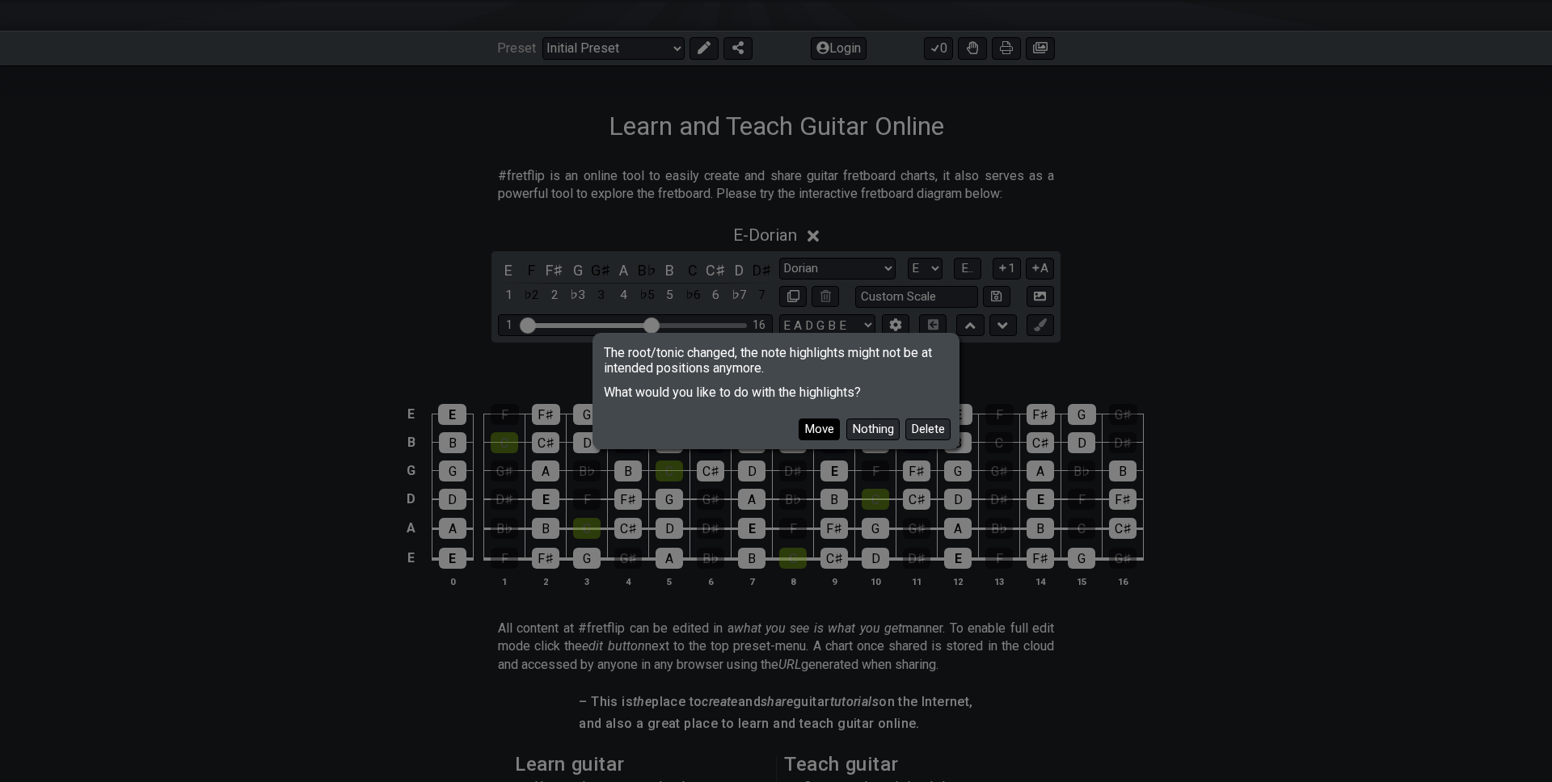
click at [826, 428] on button "Move" at bounding box center [819, 430] width 41 height 22
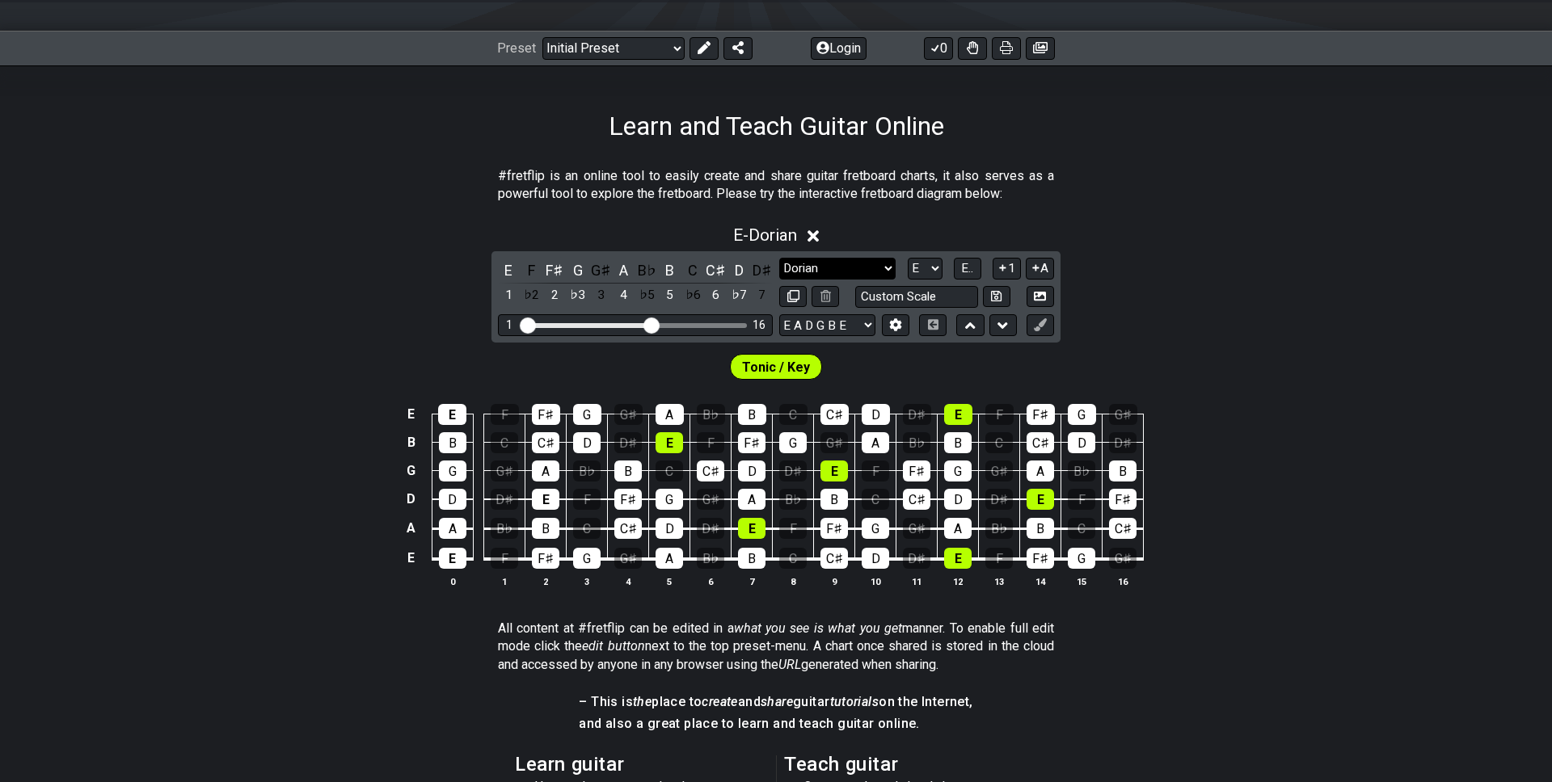
click at [837, 273] on select "Minor Pentatonic Click to edit Minor Pentatonic Major Pentatonic Minor Blues Ma…" at bounding box center [837, 269] width 116 height 22
click at [930, 267] on select "A♭ A A♯ B♭ B C C♯ D♭ D D♯ E♭ E F F♯ G♭ G G♯" at bounding box center [925, 269] width 35 height 22
click at [908, 258] on select "A♭ A A♯ B♭ B C C♯ D♭ D D♯ E♭ E F F♯ G♭ G G♯" at bounding box center [925, 269] width 35 height 22
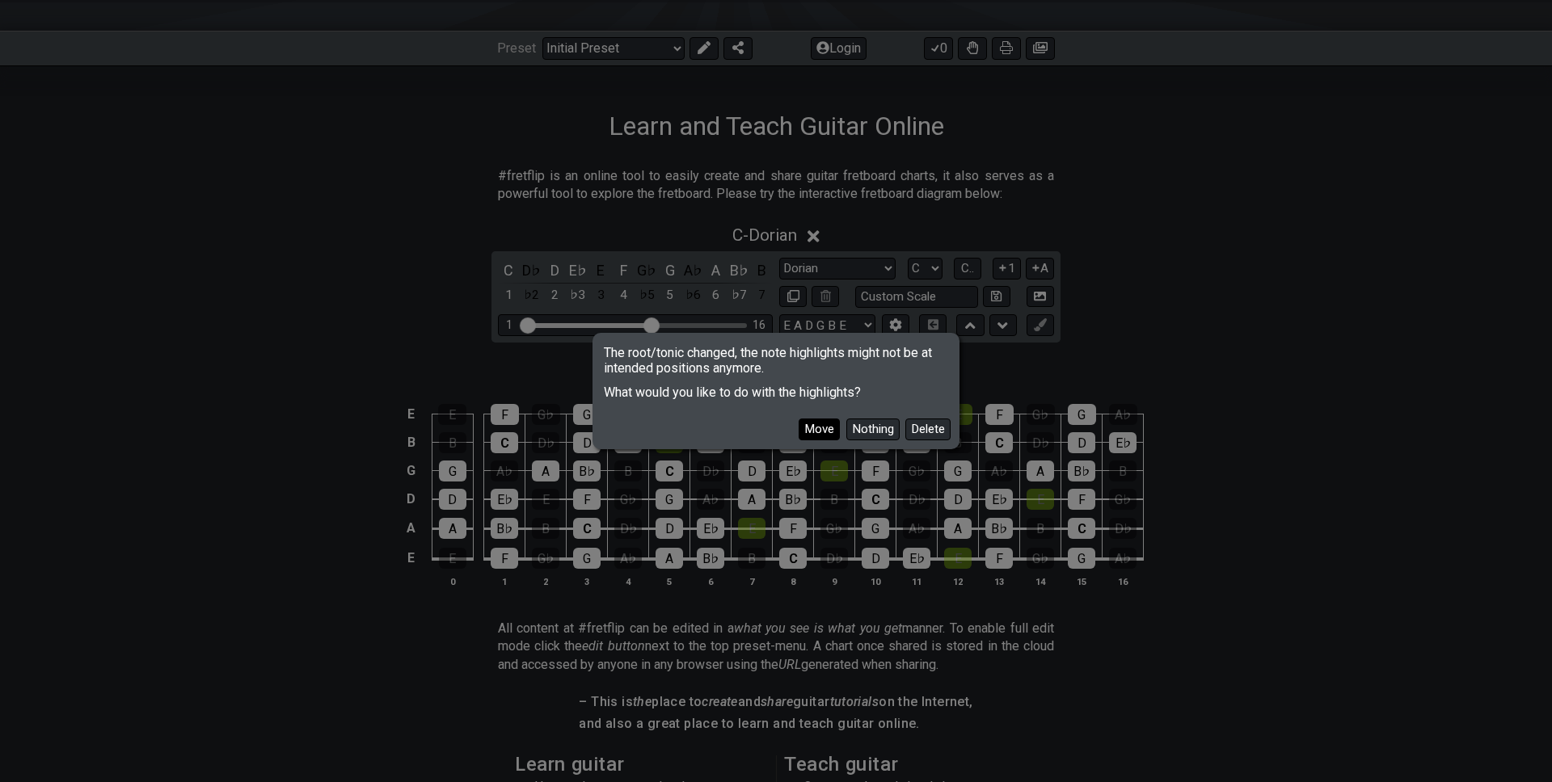
click at [821, 428] on button "Move" at bounding box center [819, 430] width 41 height 22
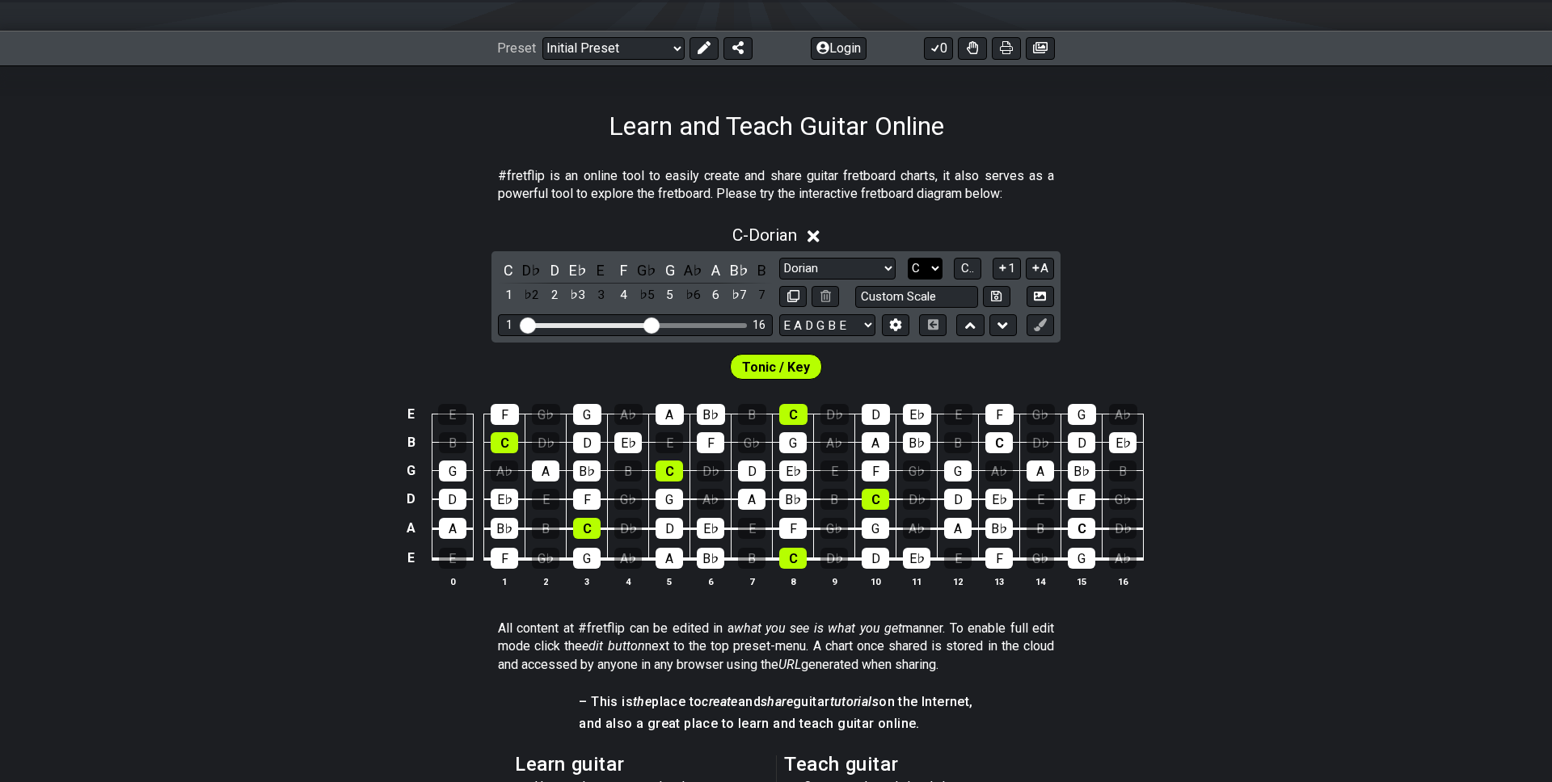
click at [929, 263] on select "A♭ A A♯ B♭ B C C♯ D♭ D D♯ E♭ E F F♯ G♭ G G♯" at bounding box center [925, 269] width 35 height 22
click at [908, 258] on select "A♭ A A♯ B♭ B C C♯ D♭ D D♯ E♭ E F F♯ G♭ G G♯" at bounding box center [925, 269] width 35 height 22
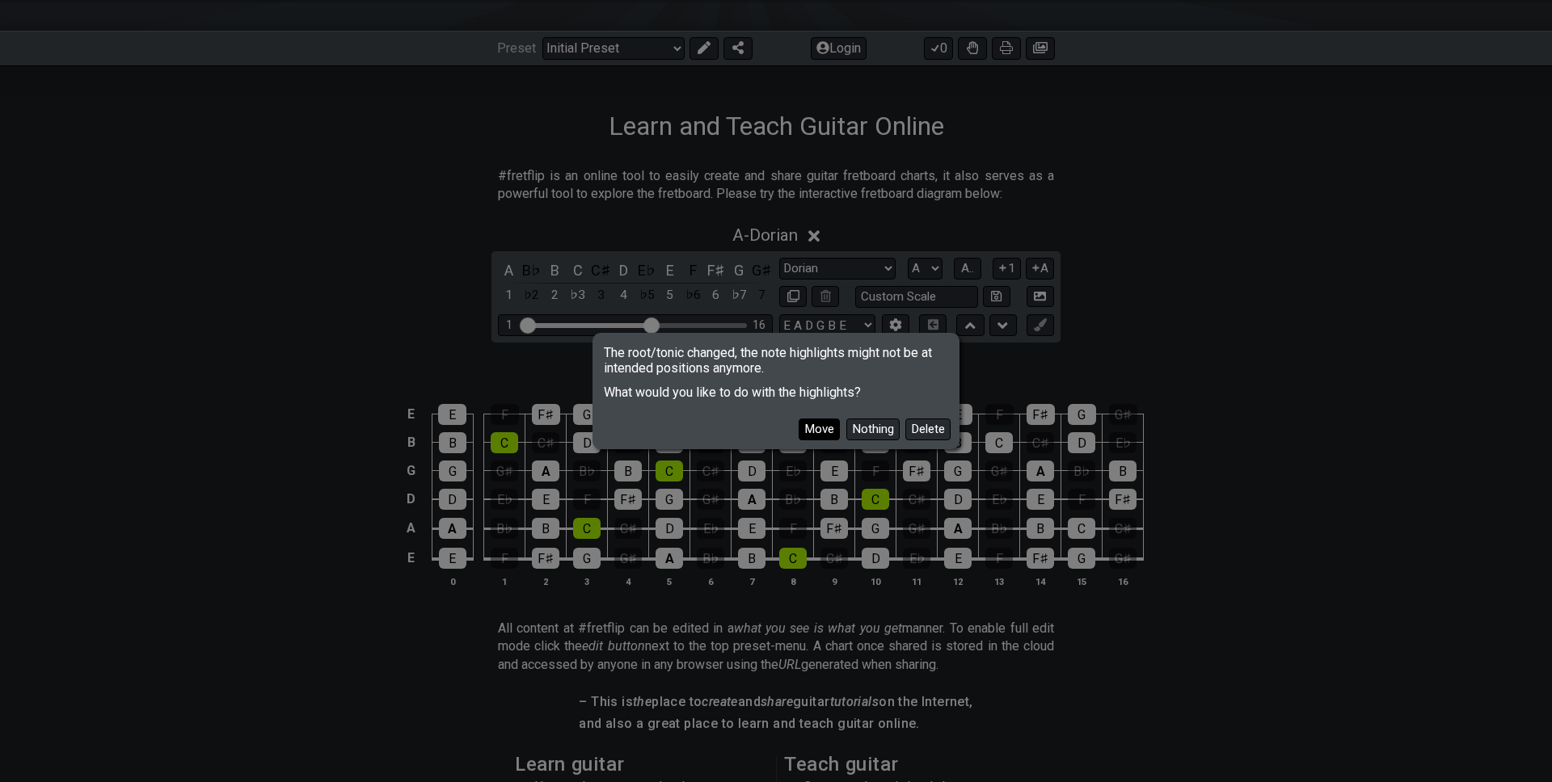
click at [810, 428] on button "Move" at bounding box center [819, 430] width 41 height 22
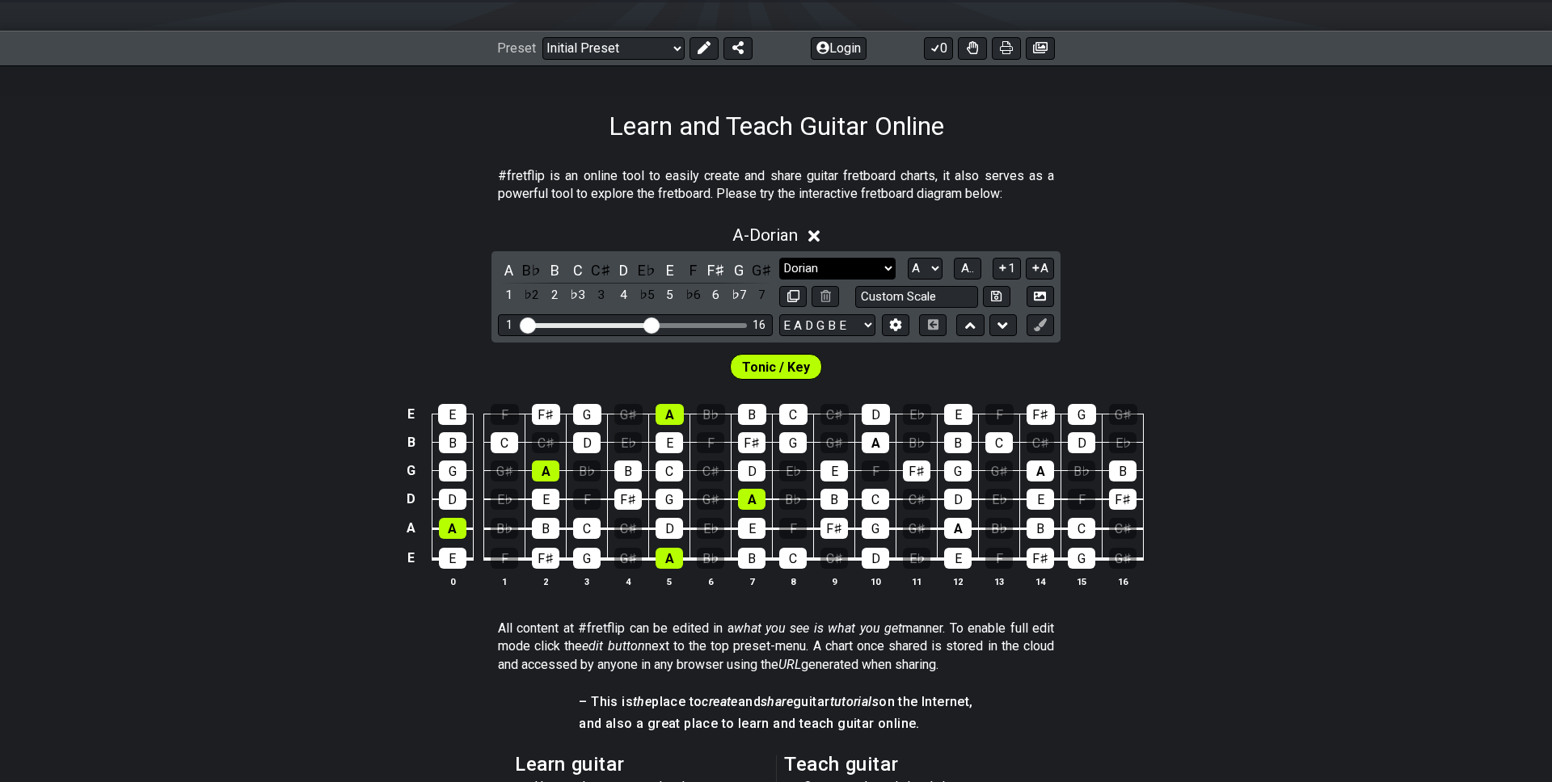
click at [860, 263] on select "Minor Pentatonic Click to edit Minor Pentatonic Major Pentatonic Minor Blues Ma…" at bounding box center [837, 269] width 116 height 22
click at [934, 273] on select "A♭ A A♯ B♭ B C C♯ D♭ D D♯ E♭ E F F♯ G♭ G G♯" at bounding box center [925, 269] width 35 height 22
select select "E"
click at [908, 258] on select "A♭ A A♯ B♭ B C C♯ D♭ D D♯ E♭ E F F♯ G♭ G G♯" at bounding box center [925, 269] width 35 height 22
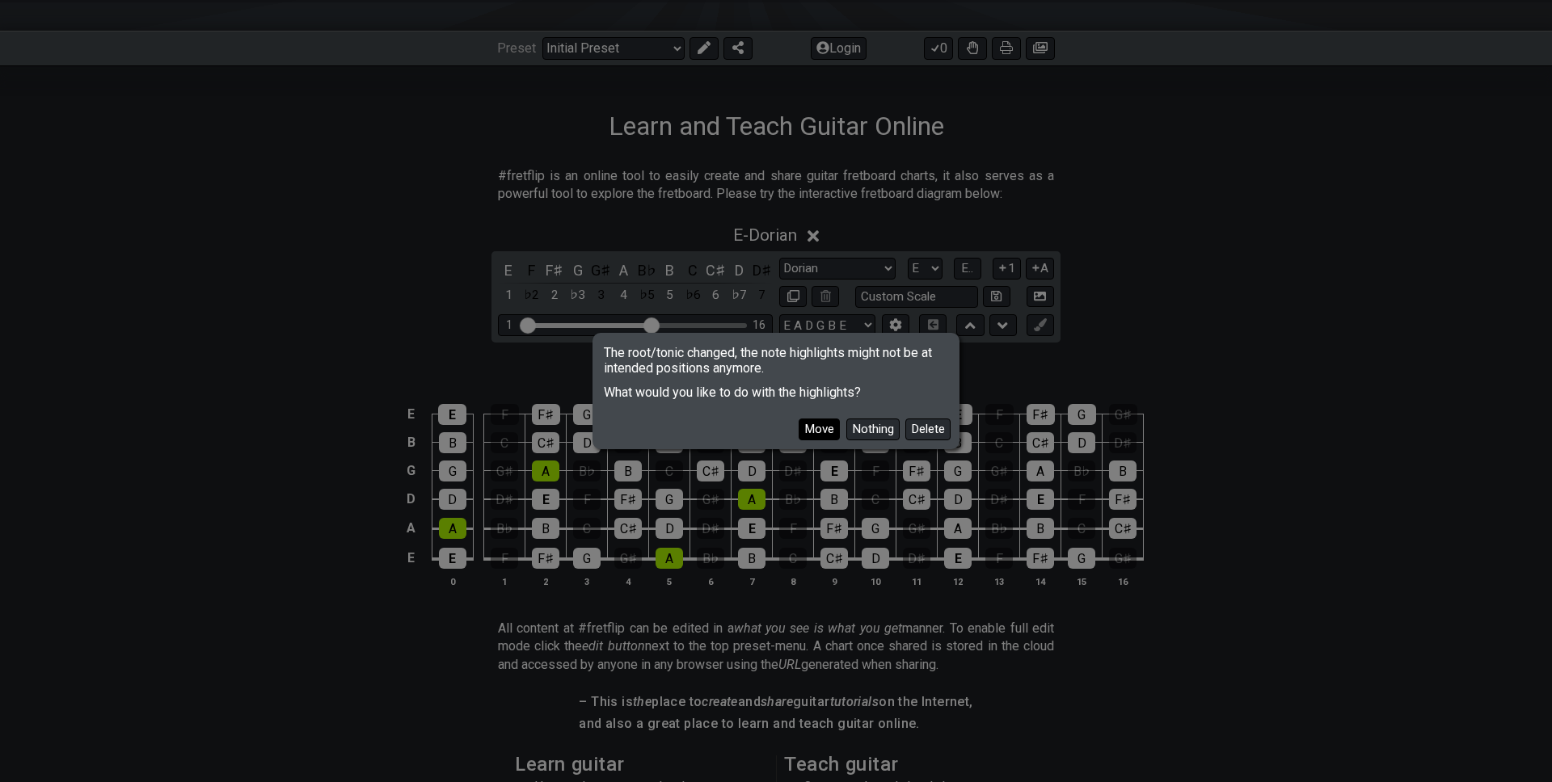
click at [824, 432] on button "Move" at bounding box center [819, 430] width 41 height 22
